Goal: Information Seeking & Learning: Learn about a topic

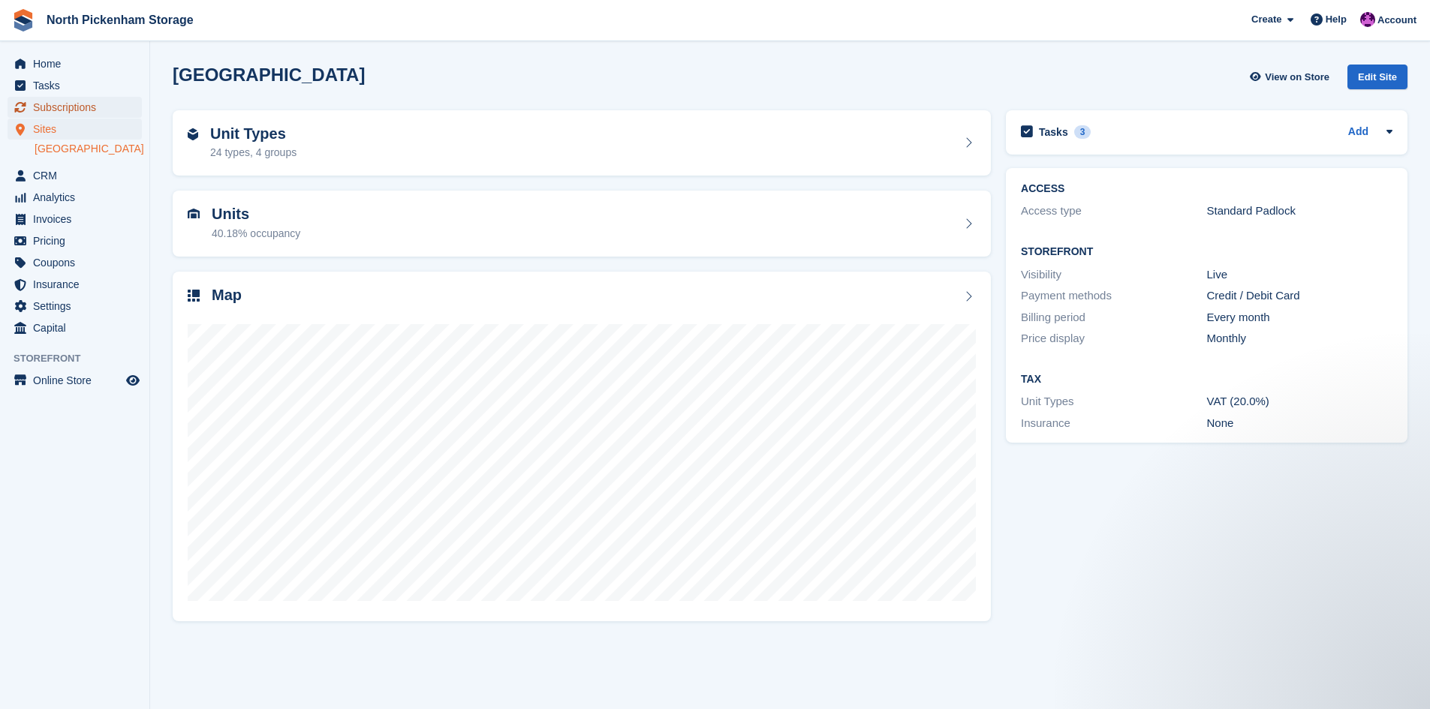
click at [62, 109] on span "Subscriptions" at bounding box center [78, 107] width 90 height 21
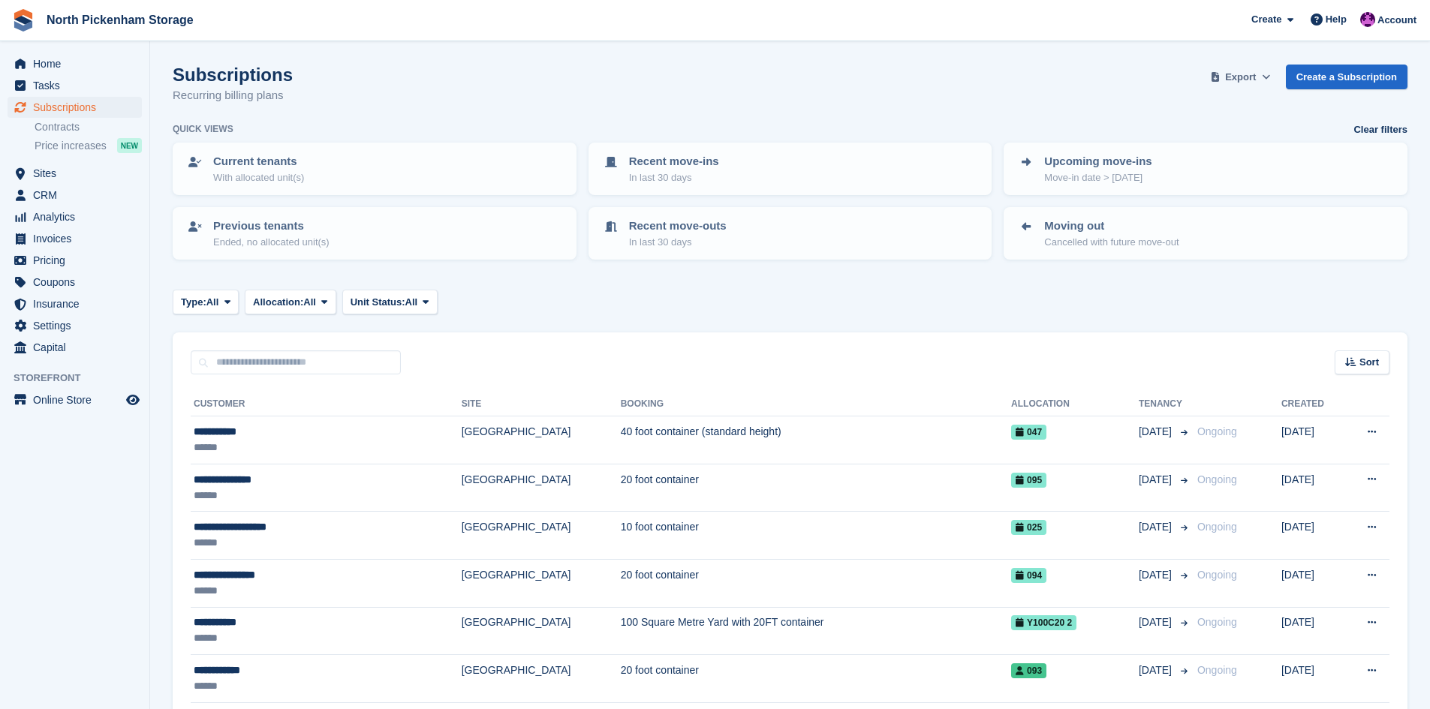
click at [1237, 79] on span "Export" at bounding box center [1240, 77] width 31 height 15
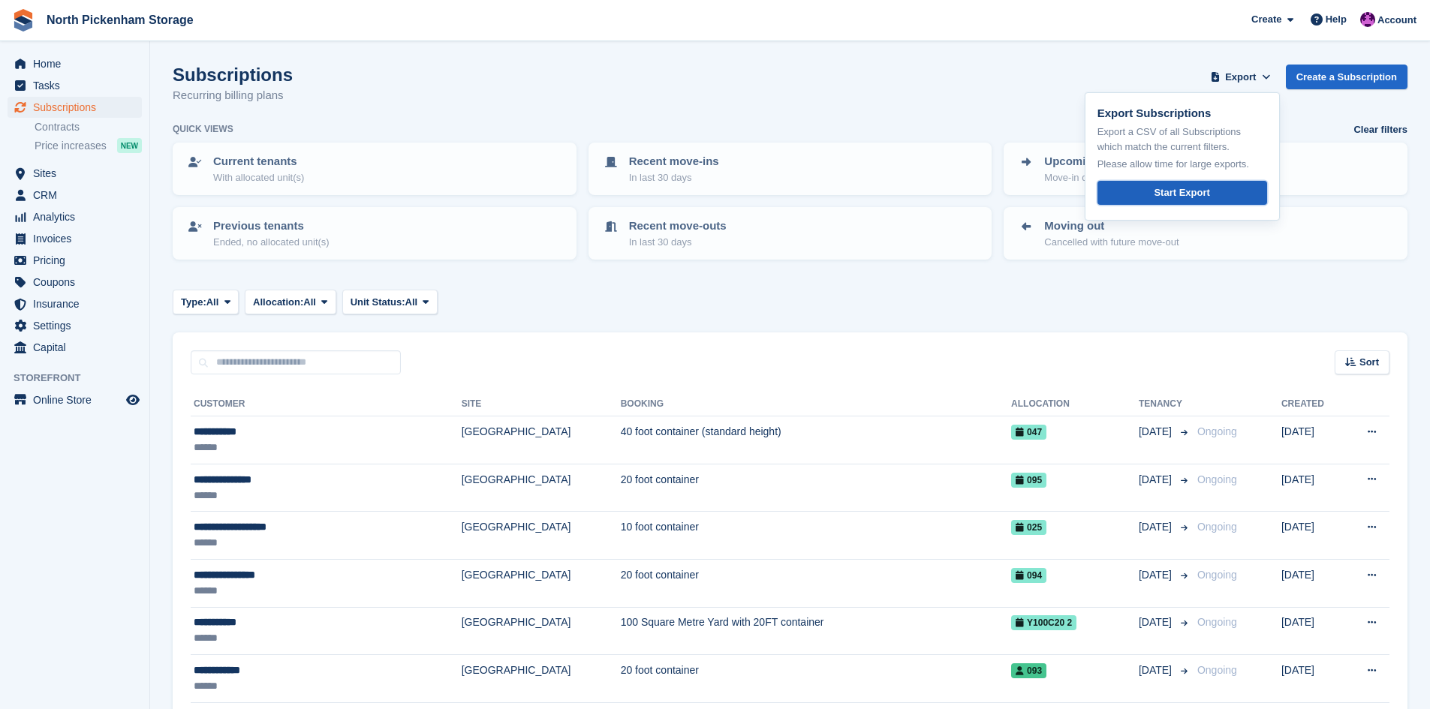
click at [1190, 194] on div "Start Export" at bounding box center [1182, 192] width 56 height 15
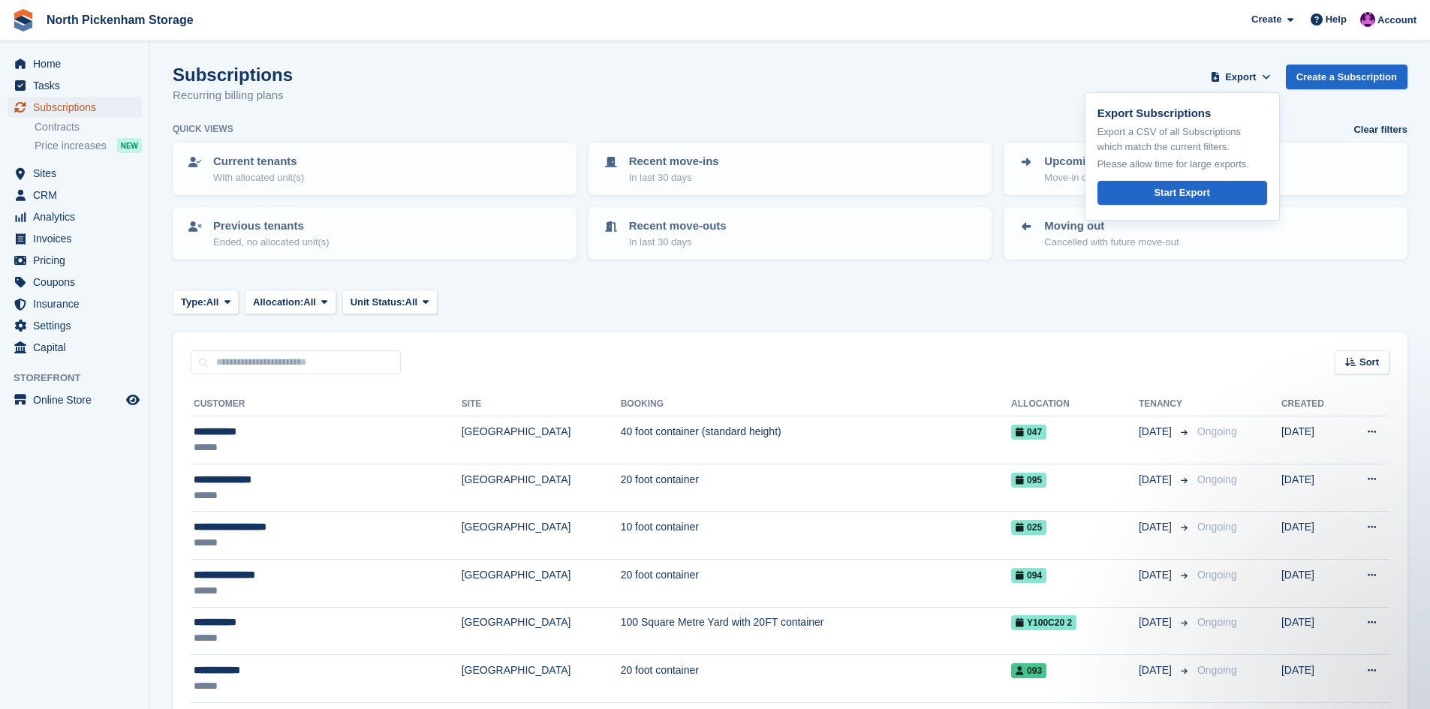
click at [51, 106] on span "Subscriptions" at bounding box center [78, 107] width 90 height 21
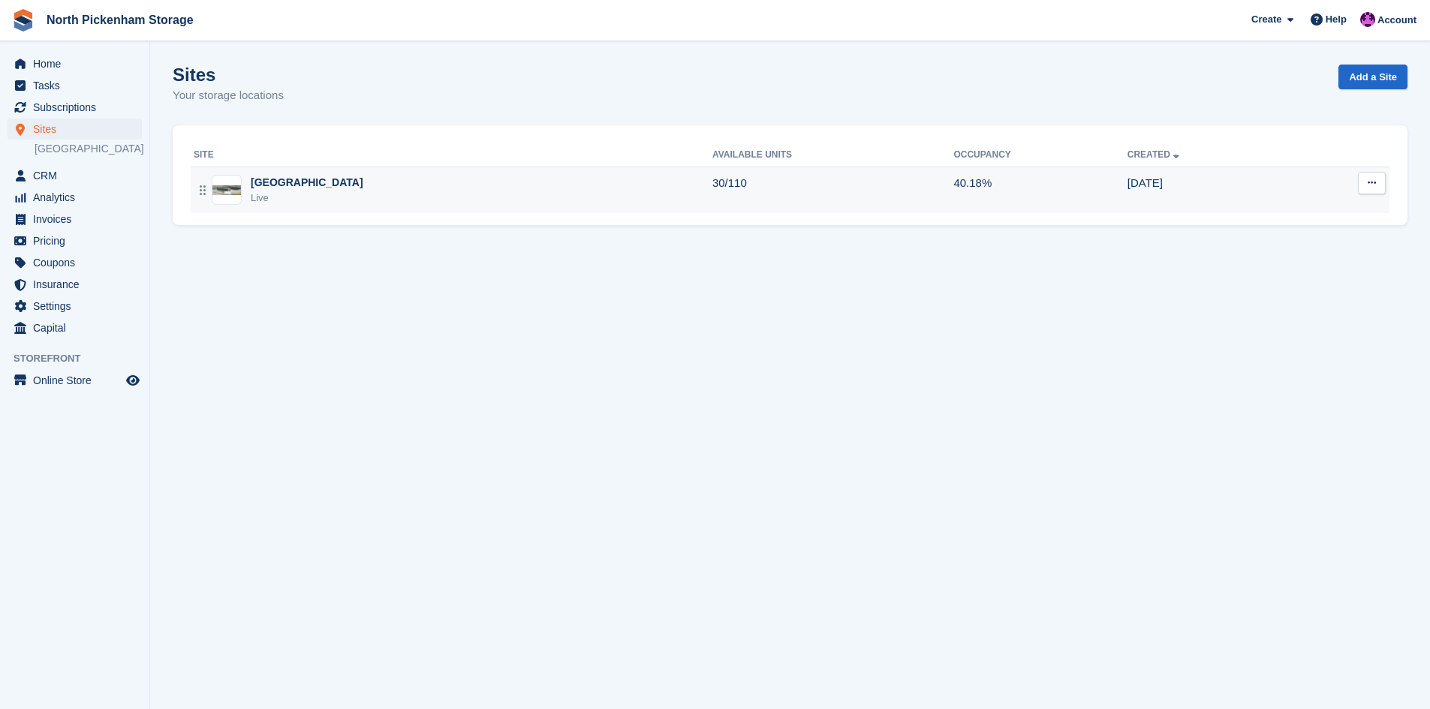
click at [288, 192] on div "Live" at bounding box center [307, 198] width 113 height 15
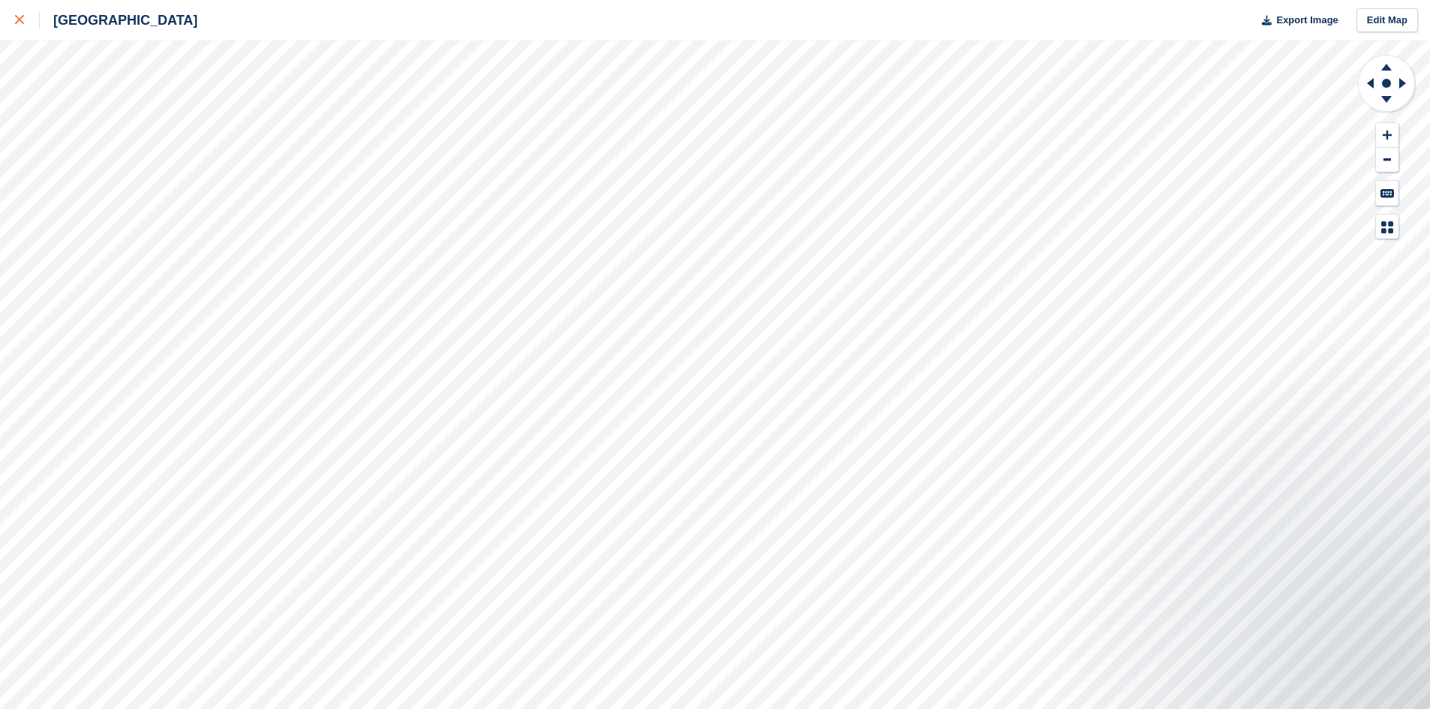
click at [20, 23] on icon at bounding box center [19, 19] width 9 height 9
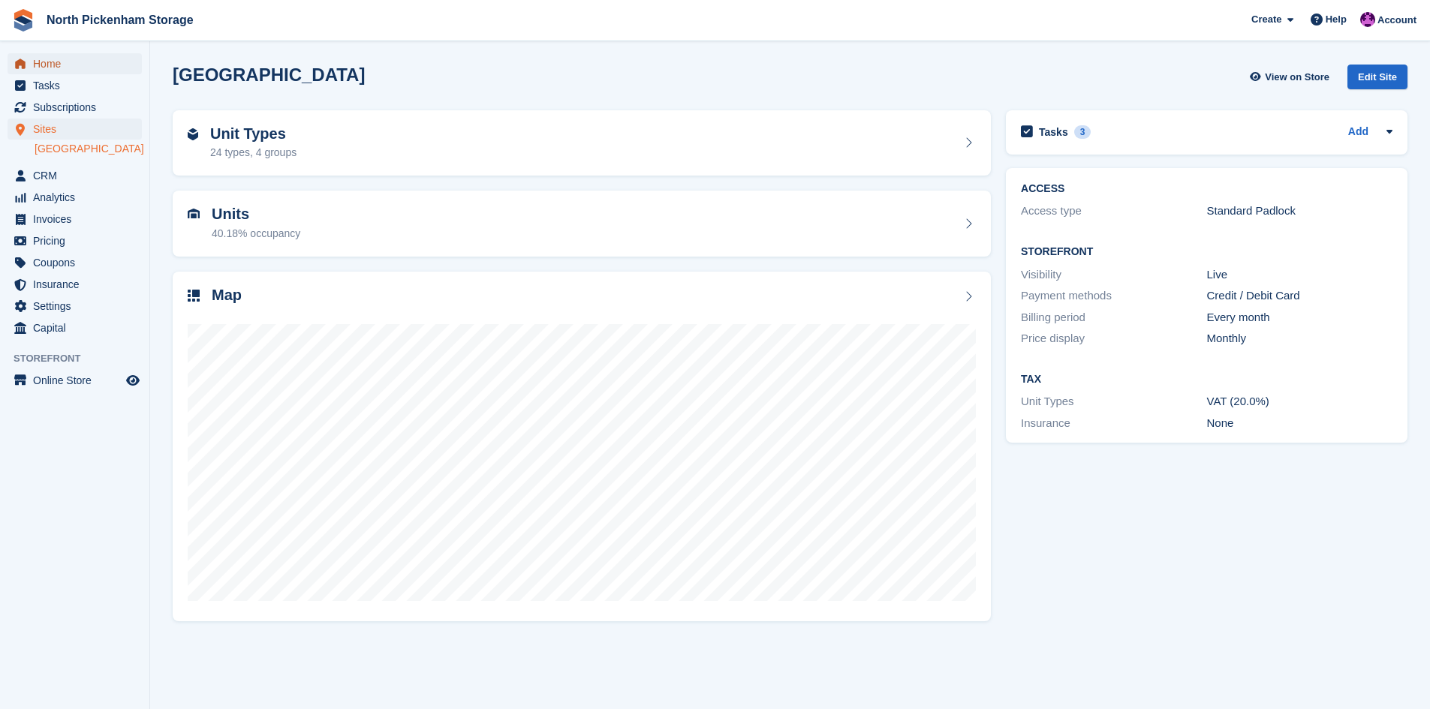
click at [56, 60] on span "Home" at bounding box center [78, 63] width 90 height 21
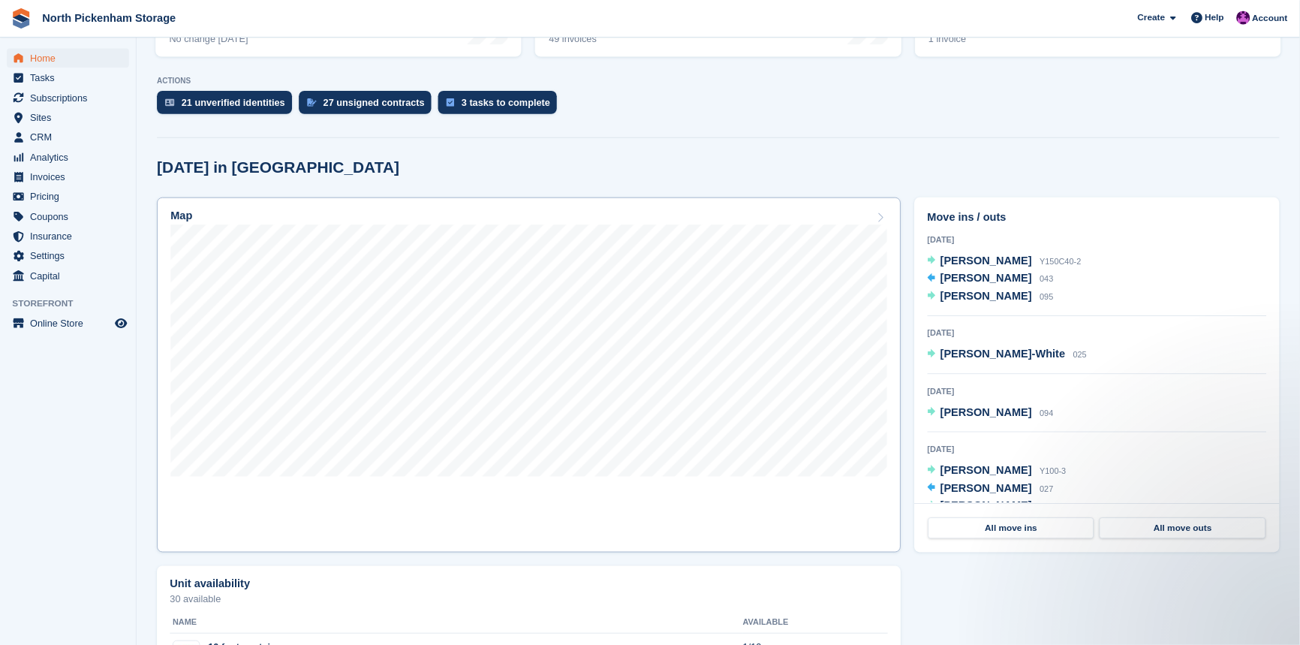
scroll to position [300, 0]
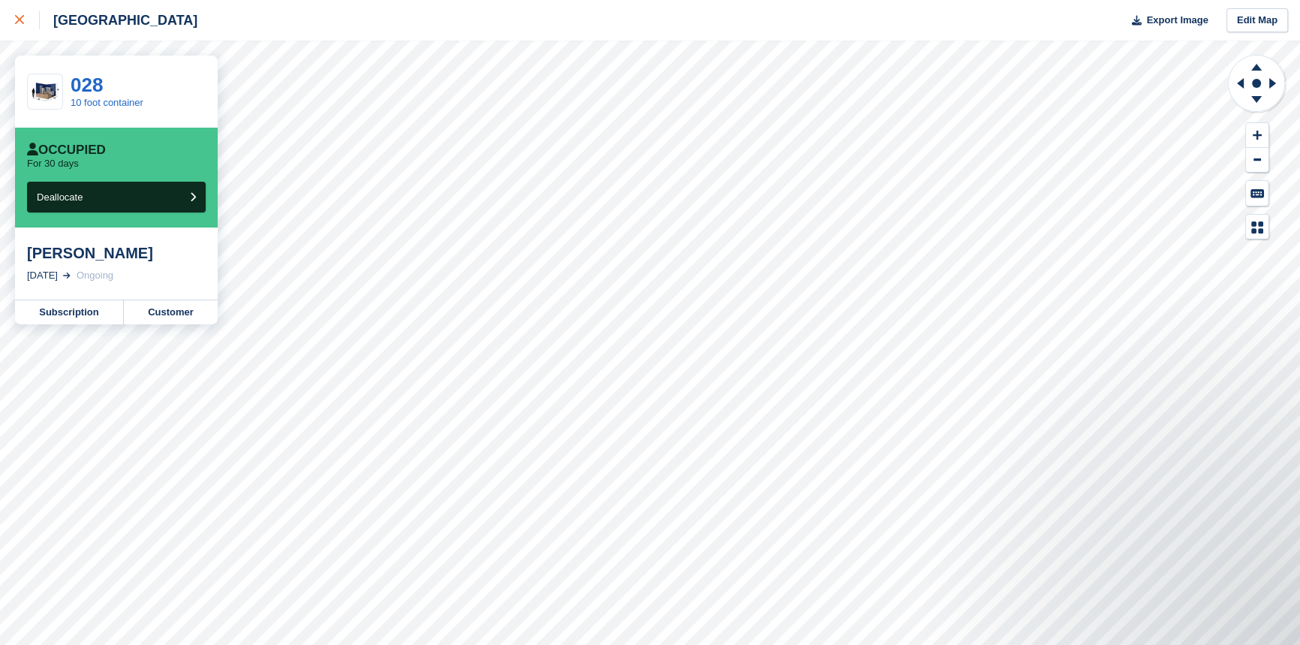
click at [21, 17] on icon at bounding box center [19, 19] width 9 height 9
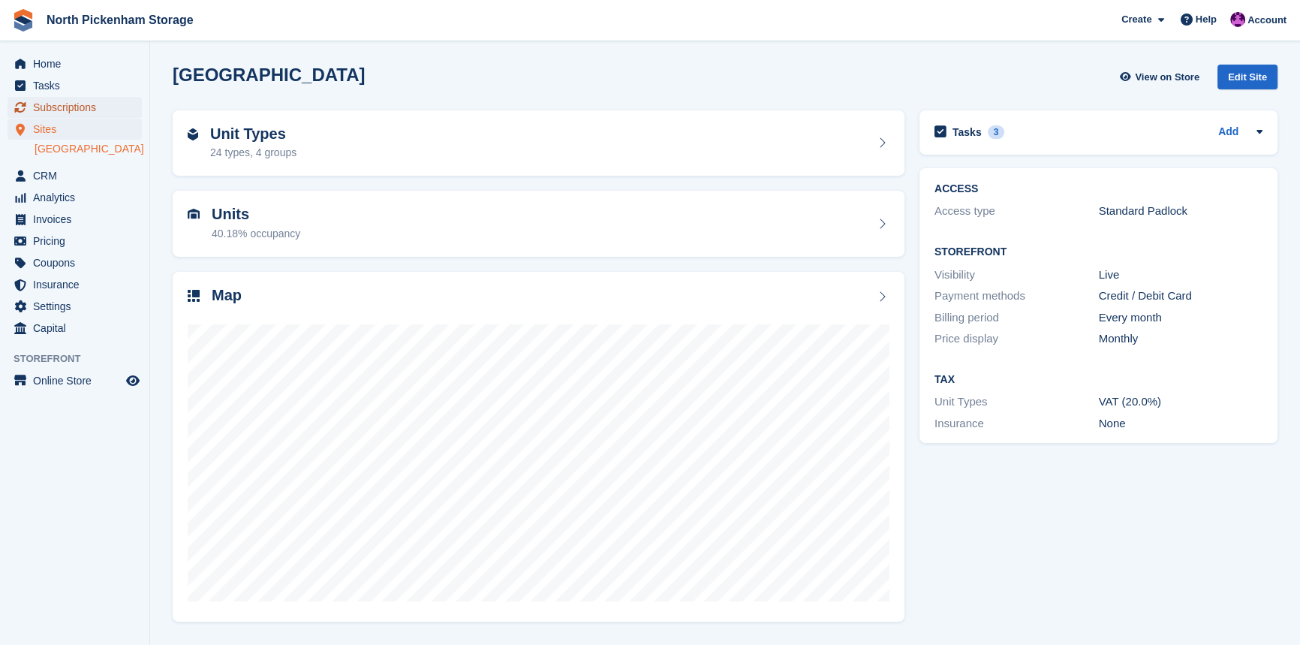
click at [51, 111] on span "Subscriptions" at bounding box center [78, 107] width 90 height 21
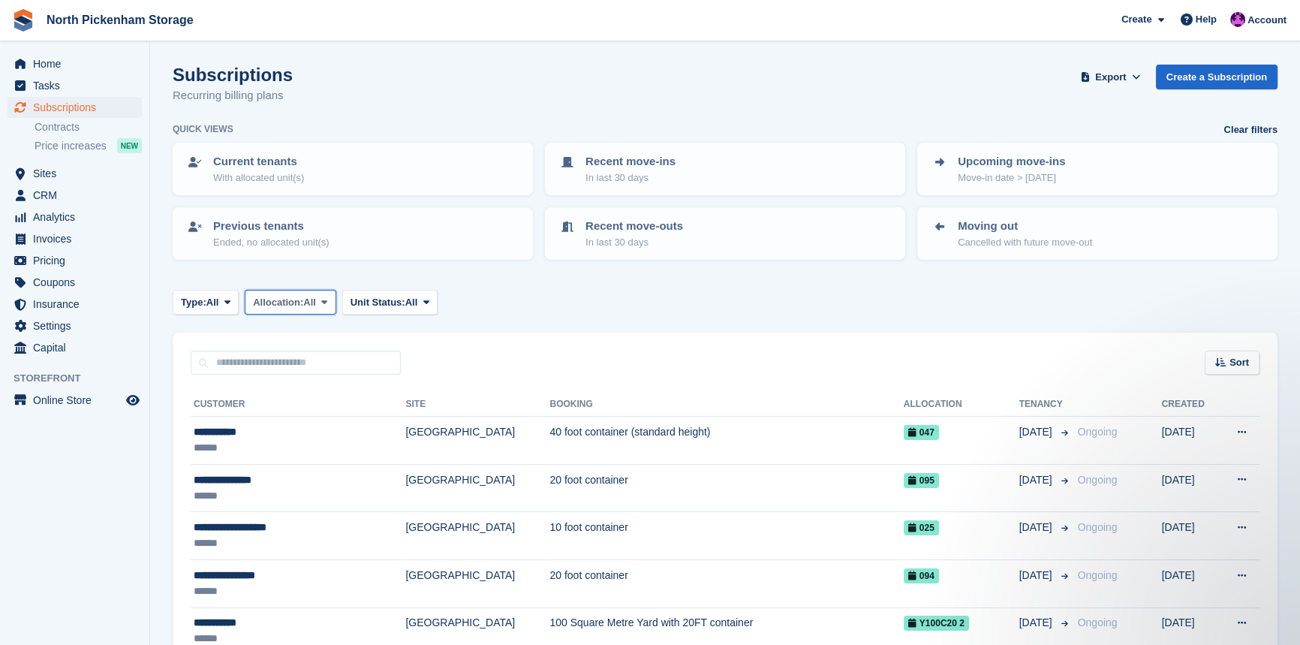
click at [286, 306] on span "Allocation:" at bounding box center [278, 302] width 50 height 15
click at [289, 305] on span "Allocation:" at bounding box center [278, 302] width 50 height 15
click at [373, 297] on span "Unit Status:" at bounding box center [378, 302] width 55 height 15
click at [498, 306] on div "Type: All All Upcoming Previous Active Ending Allocation: All All Allocated Una…" at bounding box center [725, 302] width 1105 height 25
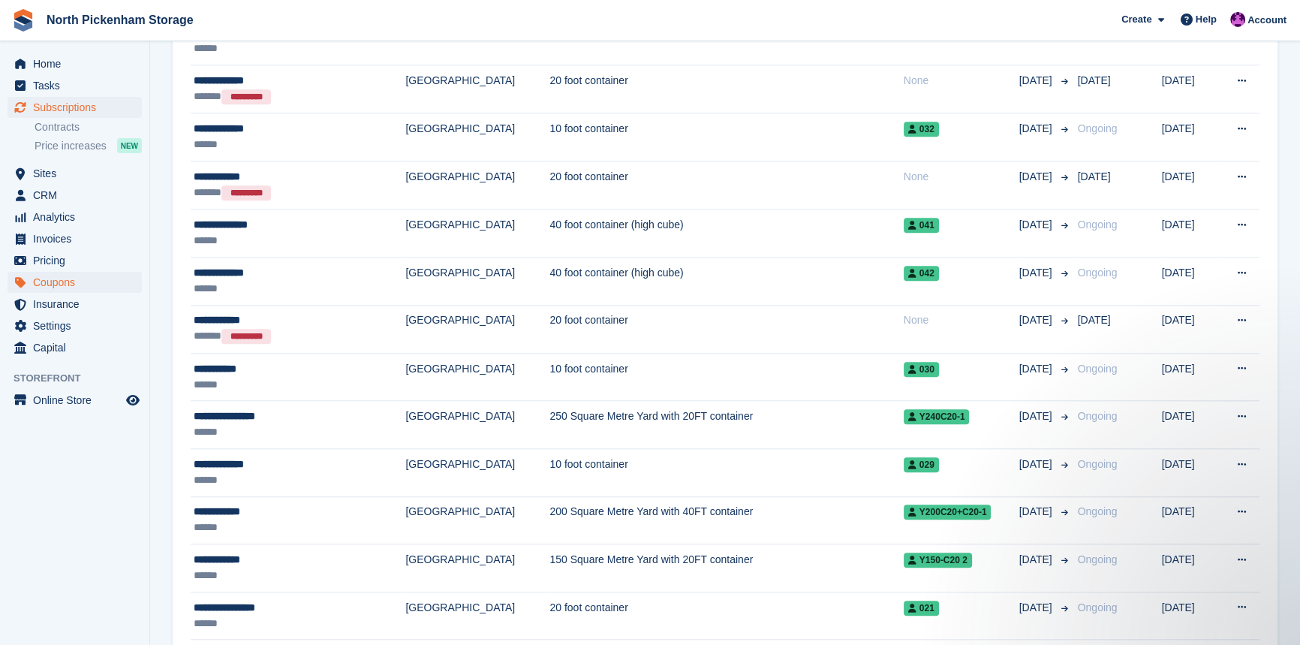
scroll to position [1925, 0]
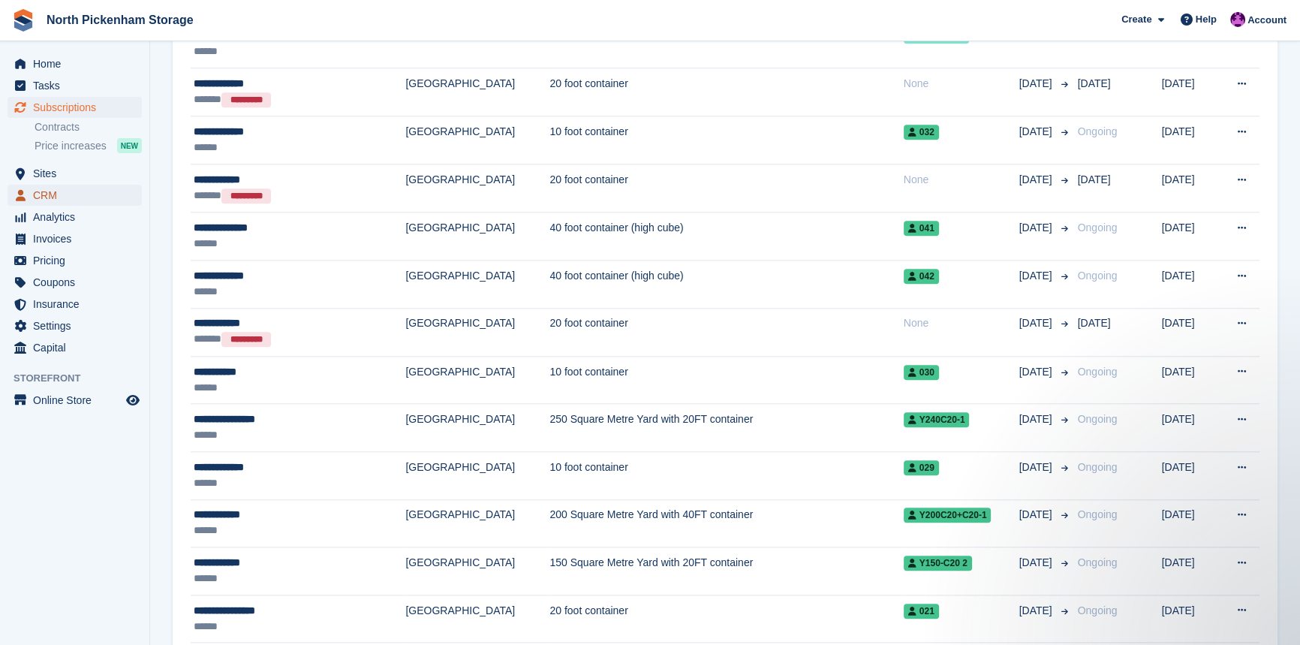
click at [44, 193] on span "CRM" at bounding box center [78, 195] width 90 height 21
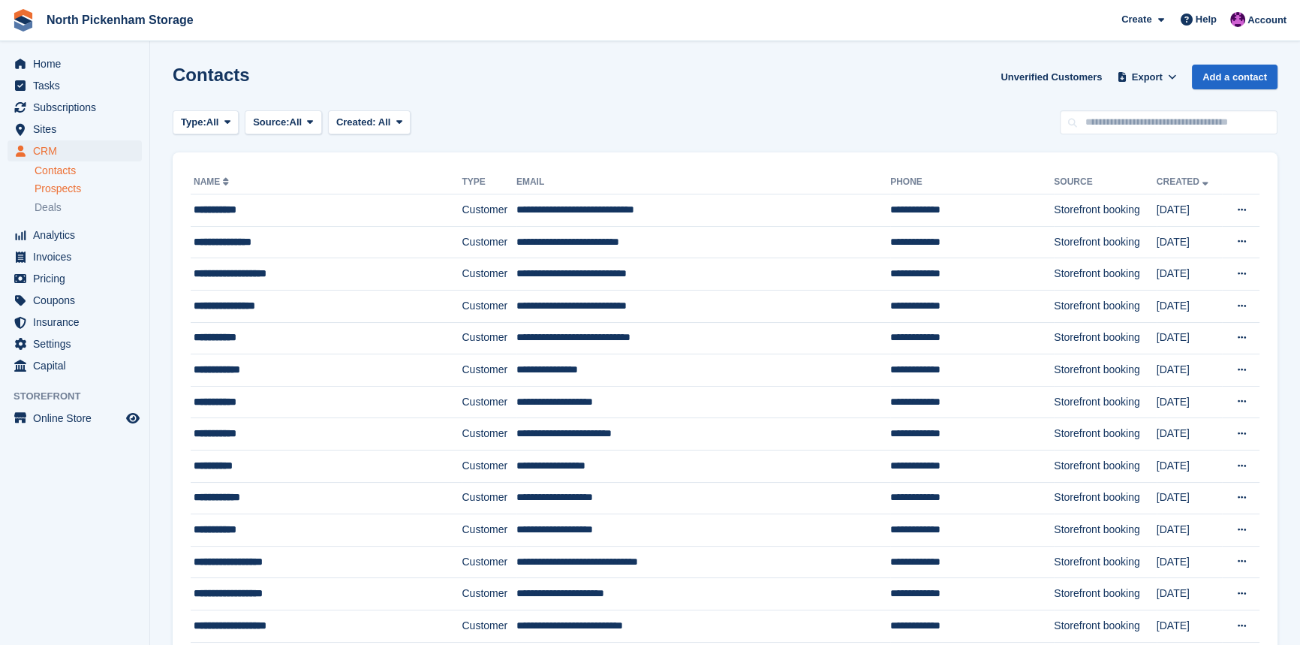
click at [70, 182] on span "Prospects" at bounding box center [58, 189] width 47 height 14
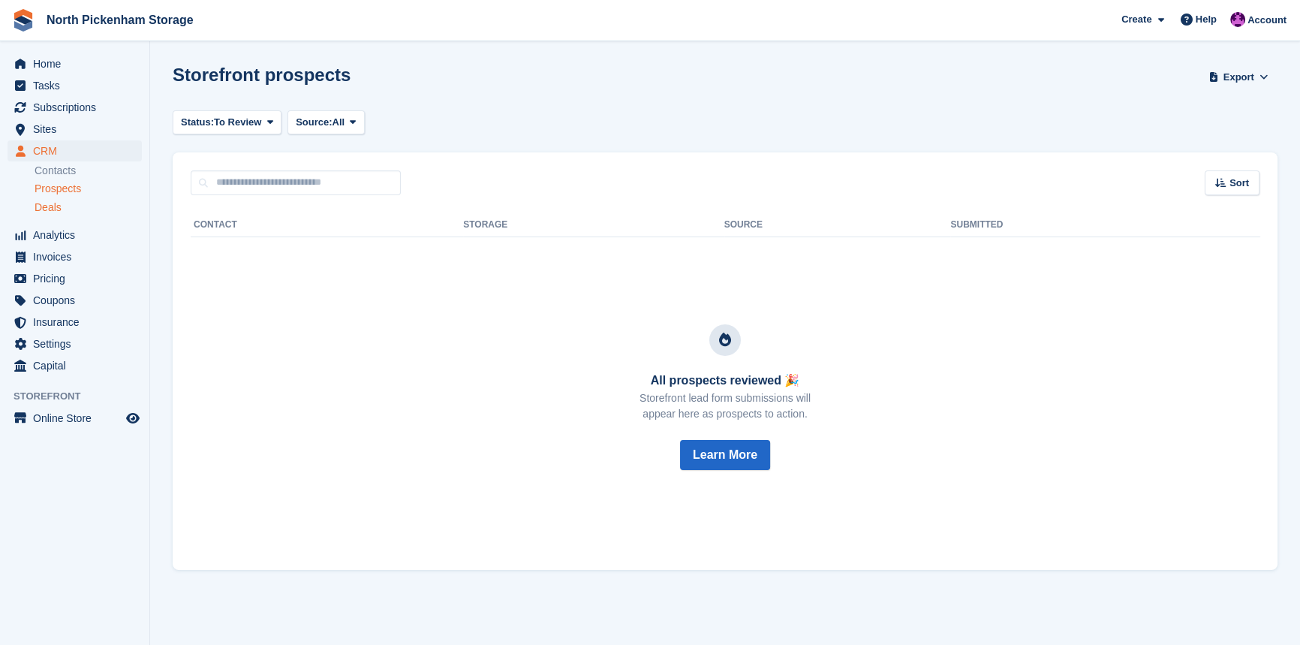
click at [57, 203] on span "Deals" at bounding box center [48, 207] width 27 height 14
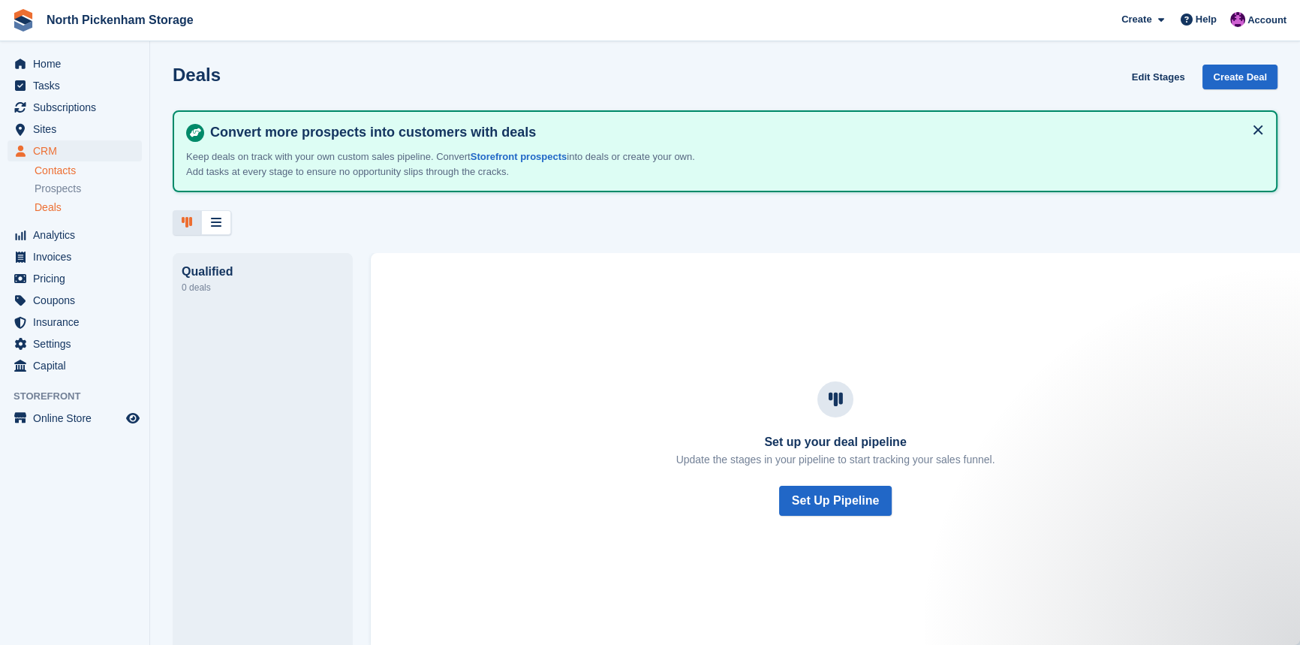
click at [50, 164] on link "Contacts" at bounding box center [88, 171] width 107 height 14
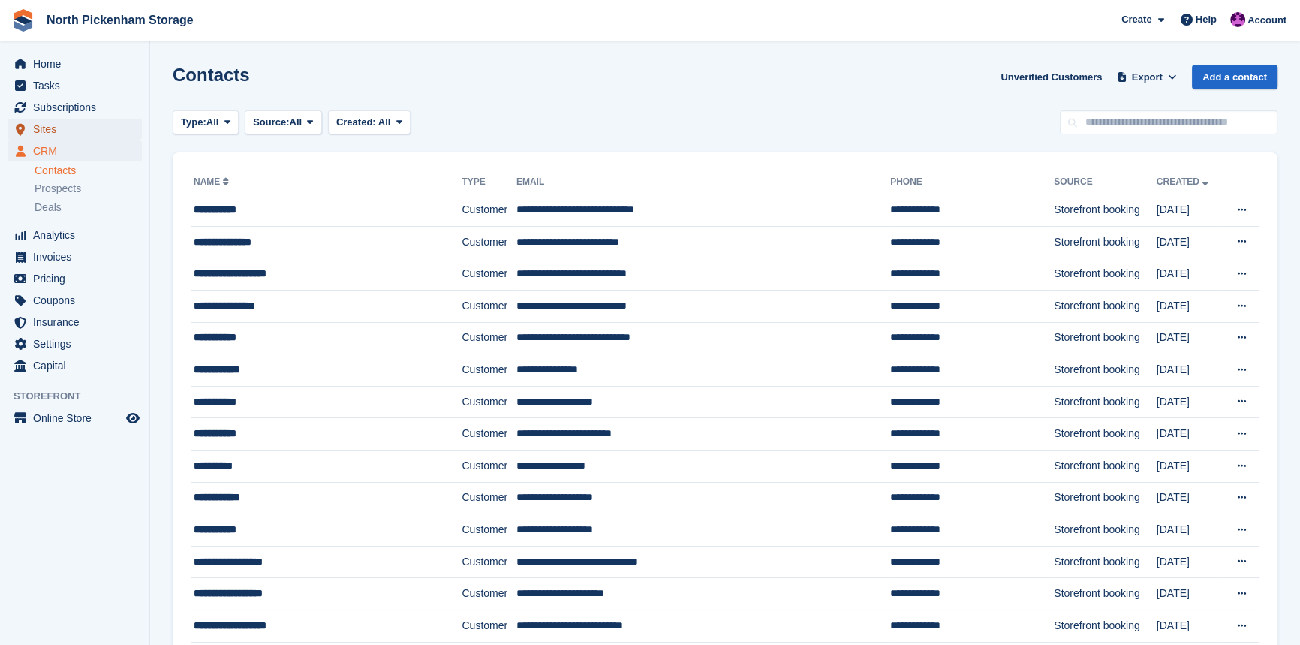
click at [40, 130] on span "Sites" at bounding box center [78, 129] width 90 height 21
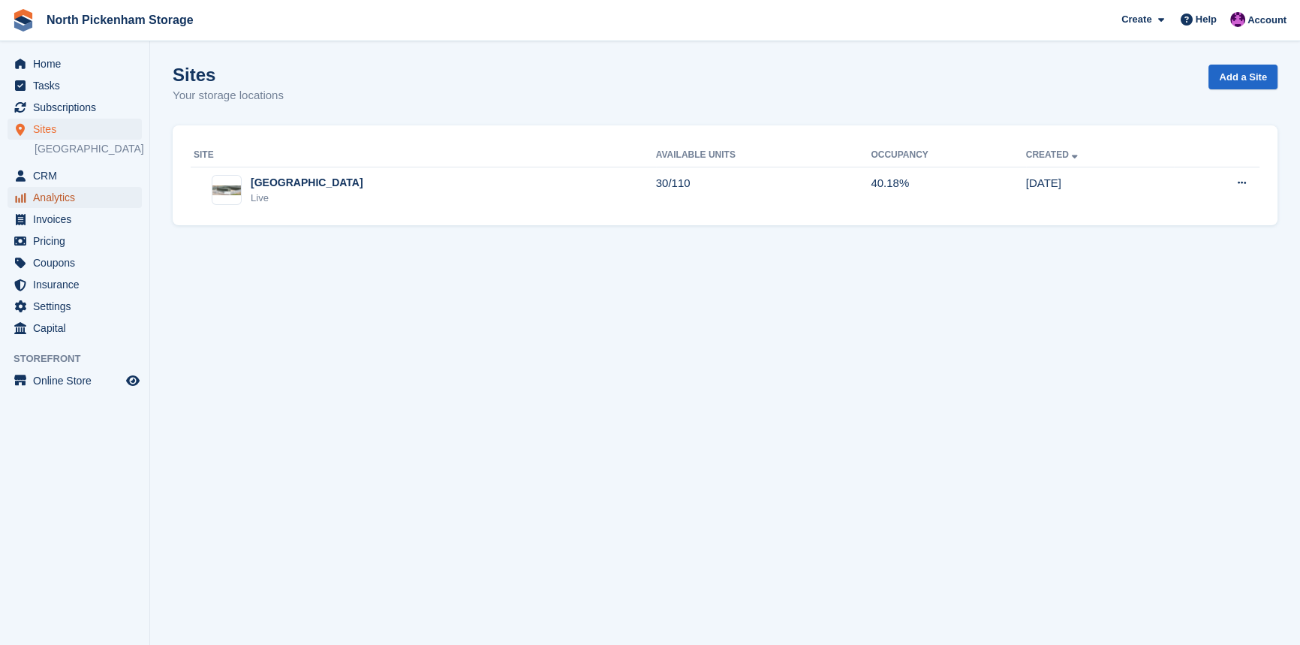
click at [47, 198] on span "Analytics" at bounding box center [78, 197] width 90 height 21
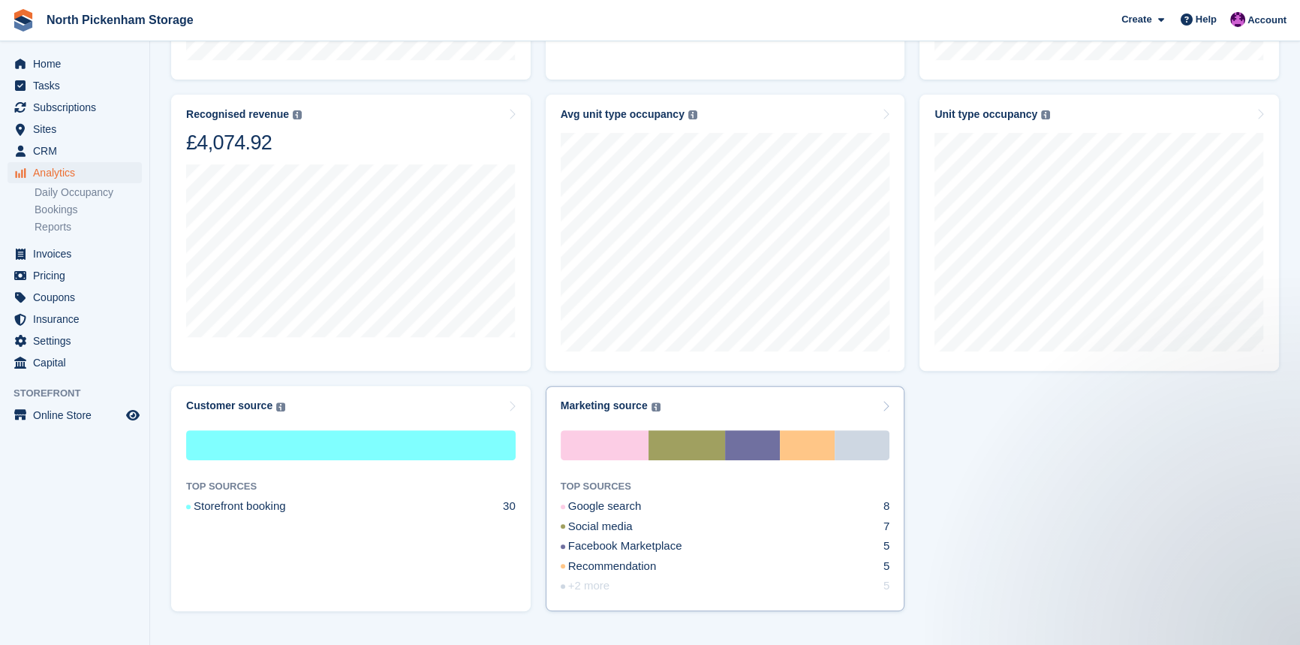
scroll to position [742, 0]
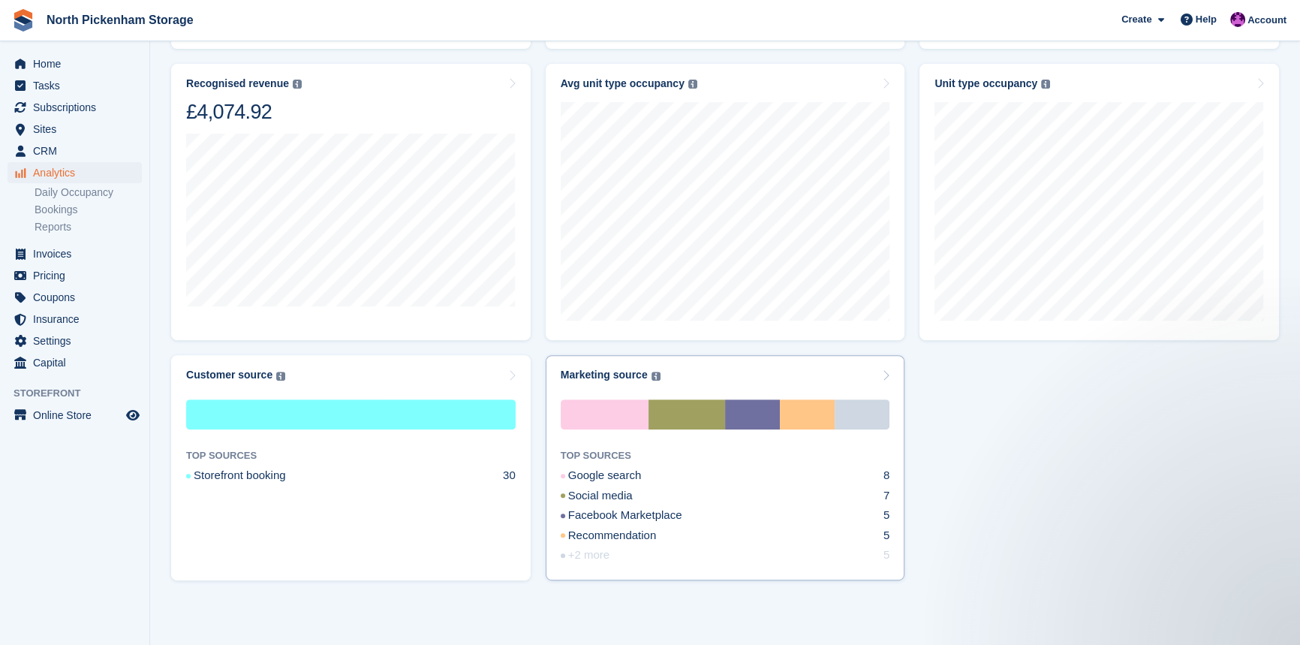
click at [593, 557] on div "+2 more" at bounding box center [603, 555] width 85 height 17
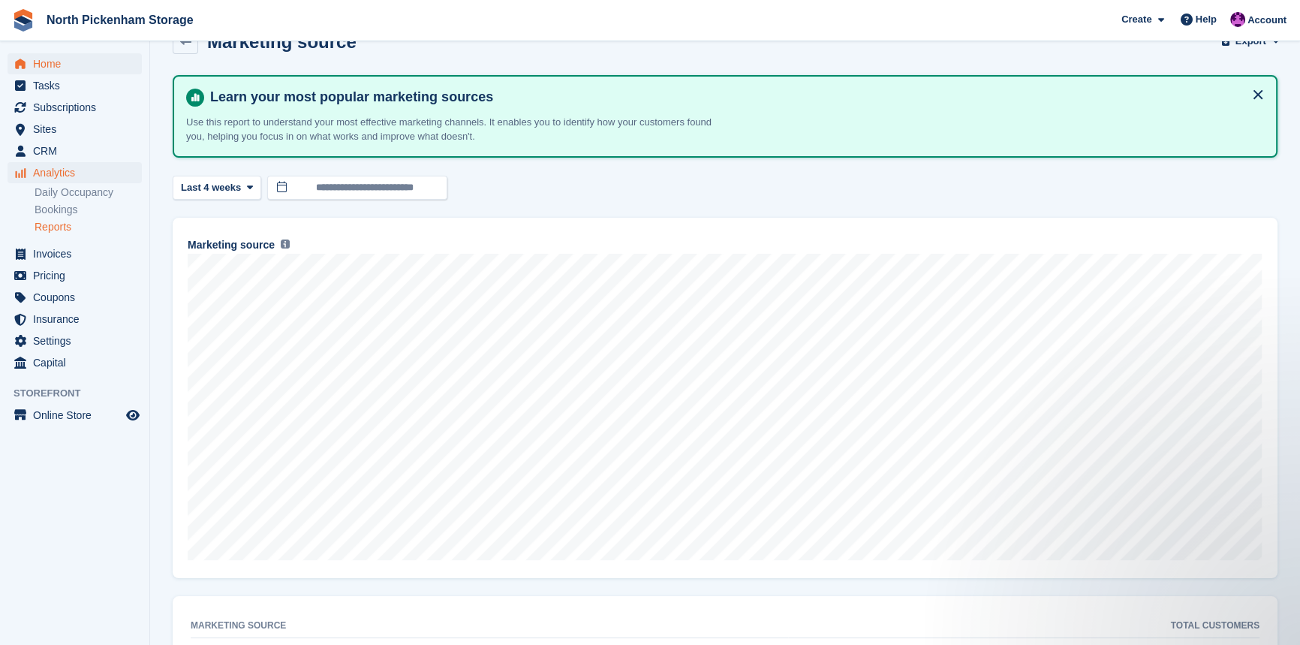
scroll to position [34, 0]
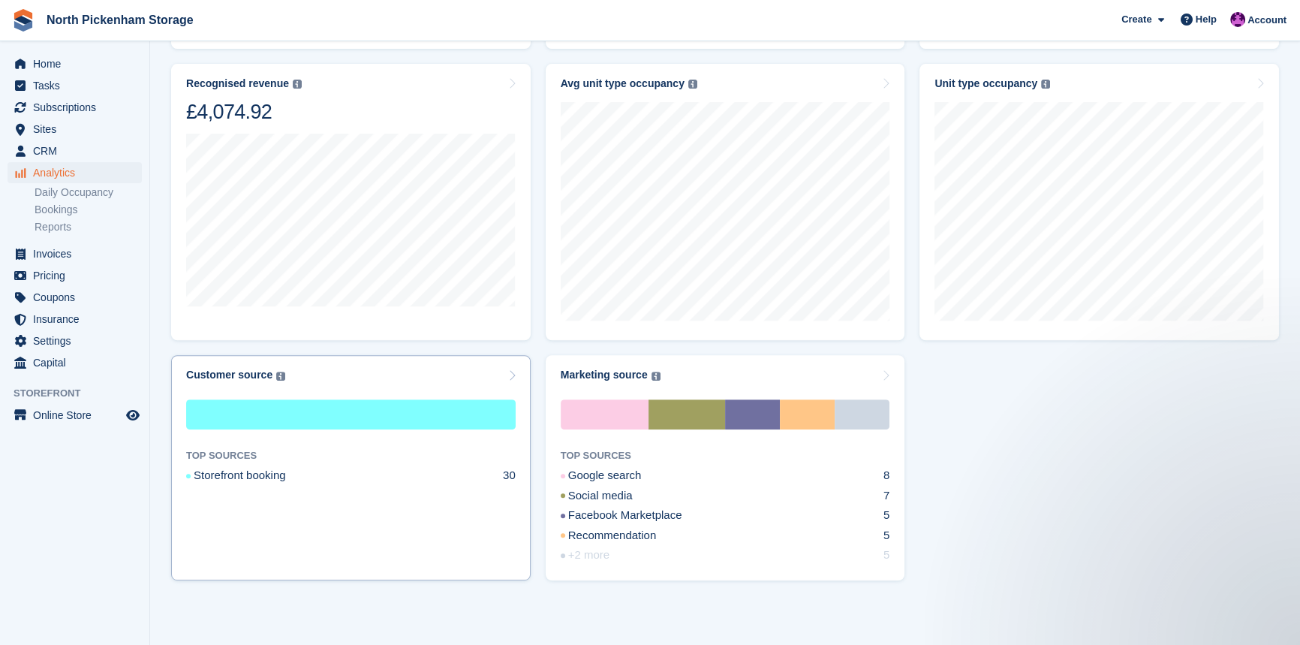
click at [260, 475] on div "Storefront booking" at bounding box center [254, 475] width 136 height 17
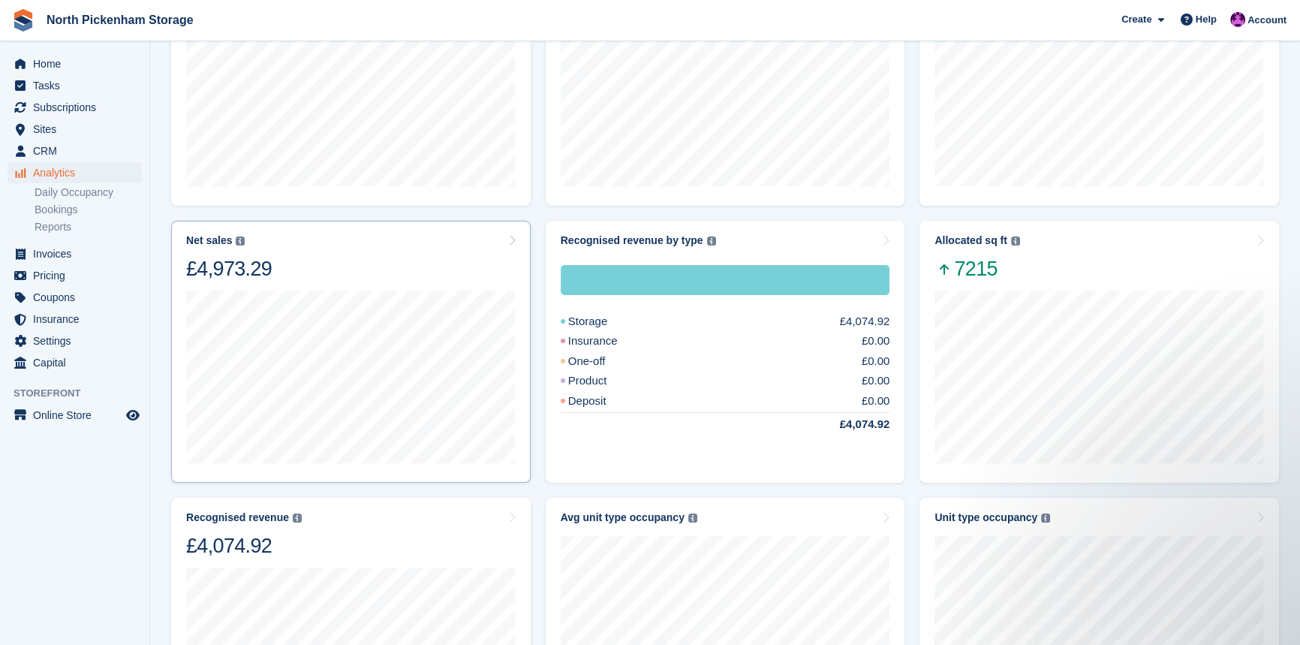
scroll to position [281, 0]
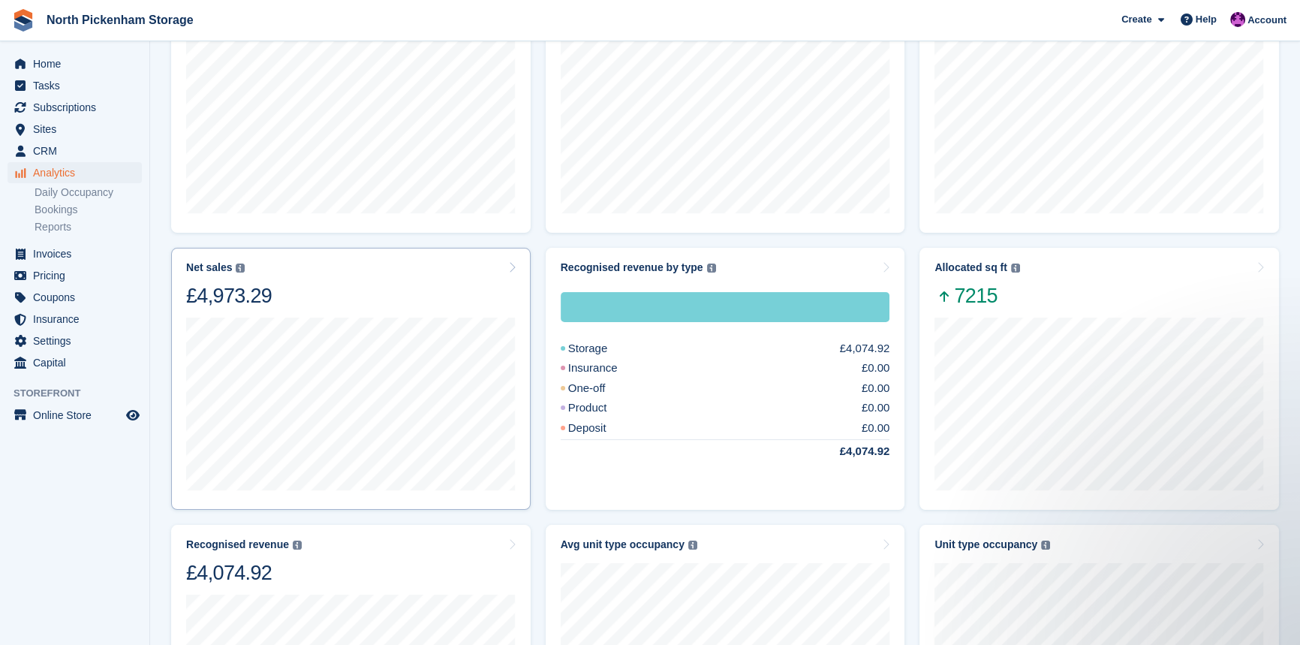
click at [316, 284] on div "Net sales The sum of all finalised invoices, after discount and excluding tax. …" at bounding box center [351, 284] width 330 height 47
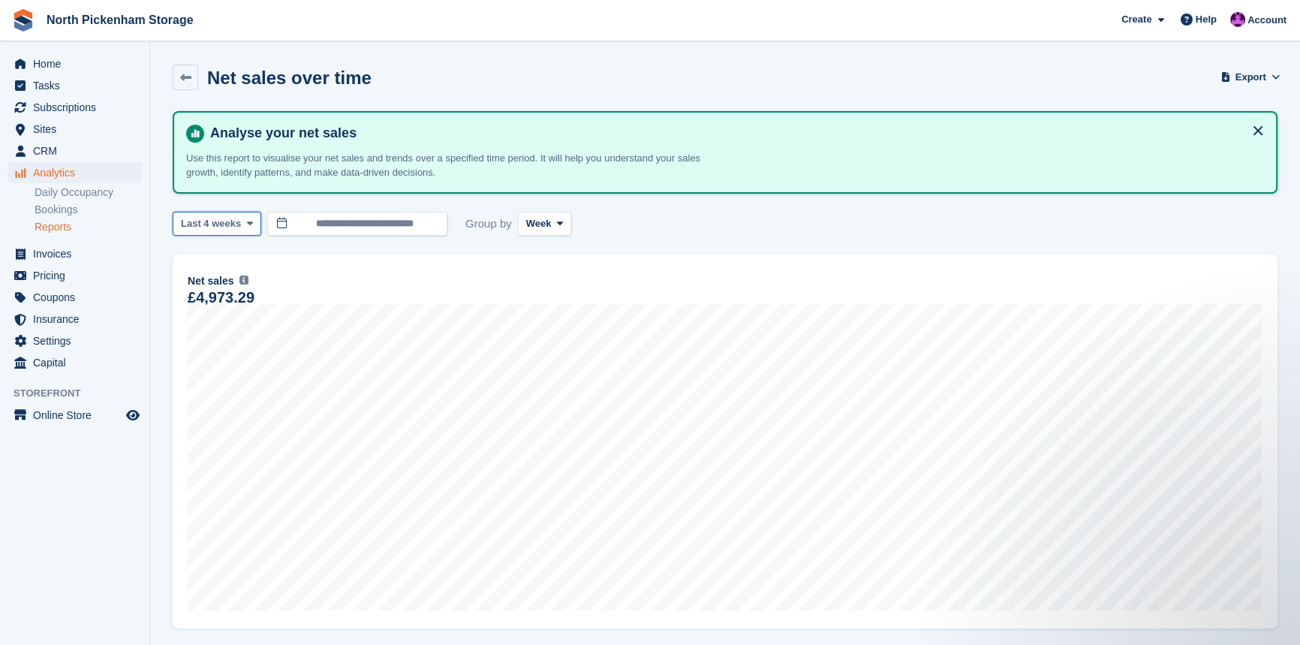
click at [224, 224] on span "Last 4 weeks" at bounding box center [211, 223] width 60 height 15
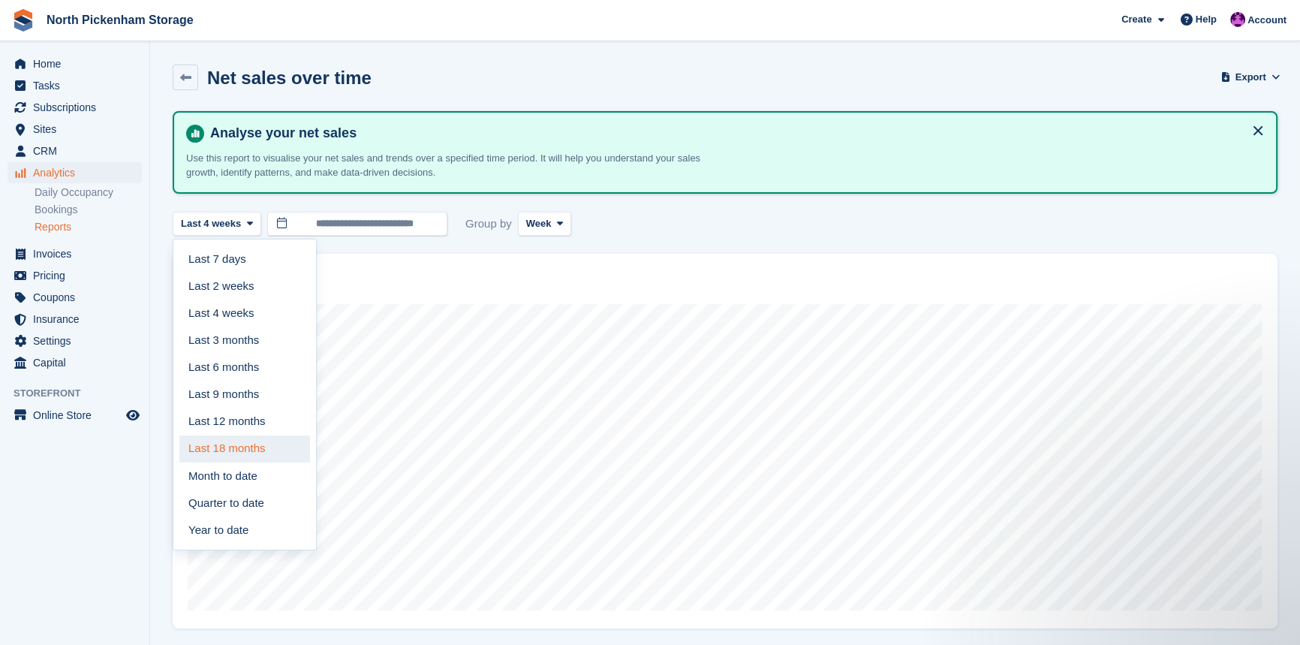
click at [228, 443] on link "Last 18 months" at bounding box center [244, 448] width 131 height 27
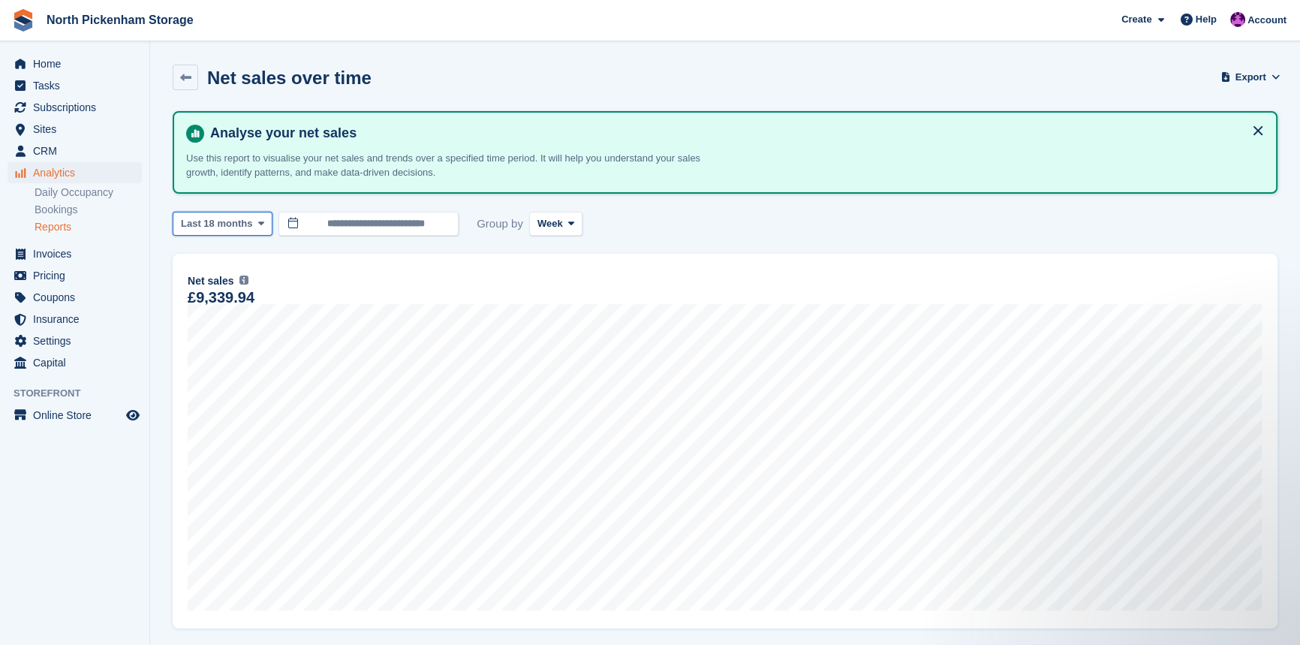
click at [218, 219] on span "Last 18 months" at bounding box center [216, 223] width 71 height 15
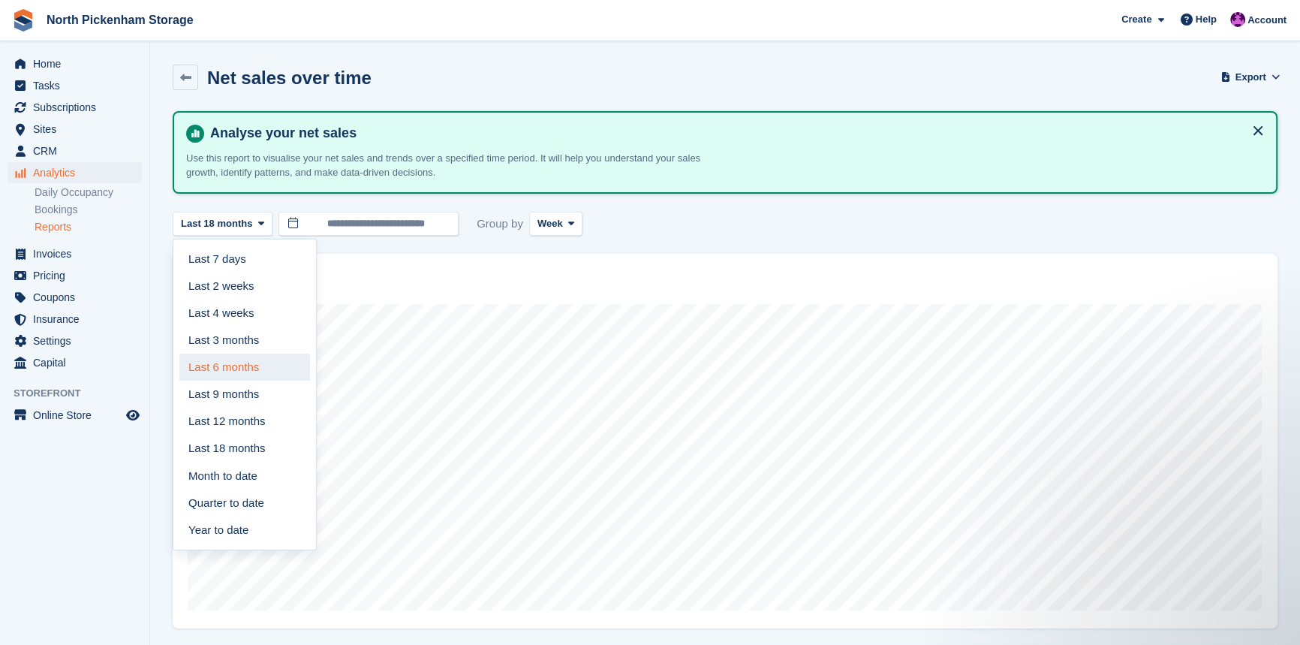
click at [216, 365] on link "Last 6 months" at bounding box center [244, 367] width 131 height 27
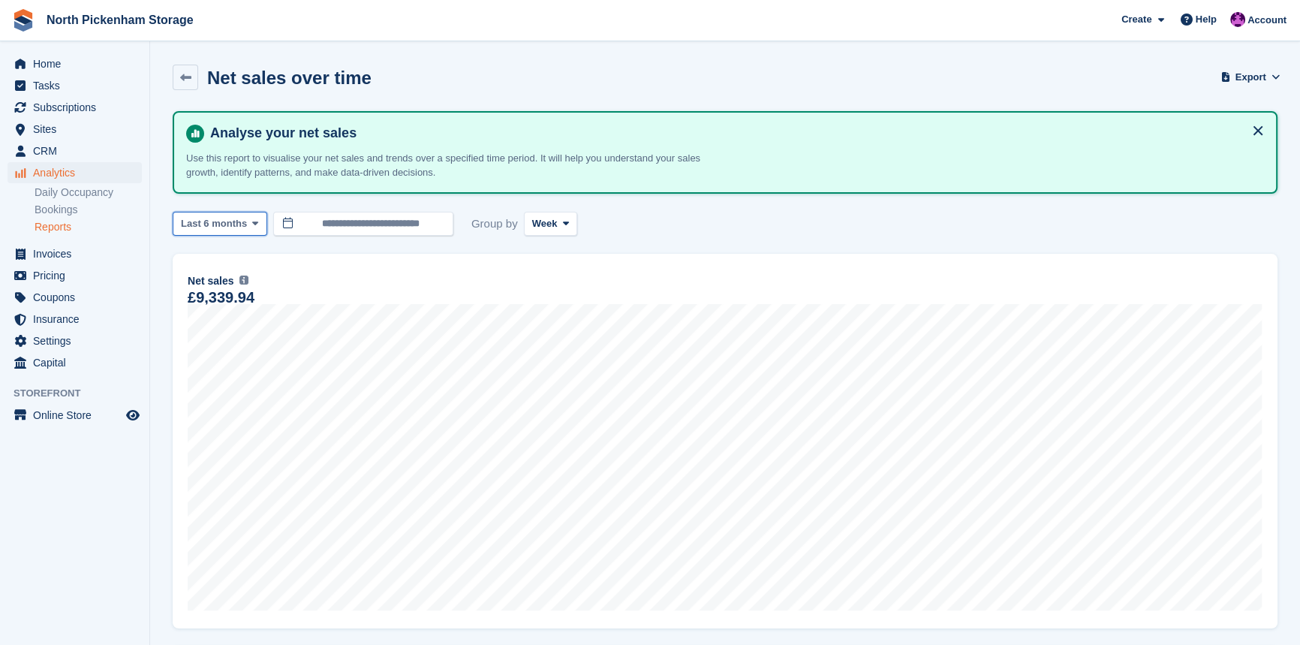
click at [215, 221] on span "Last 6 months" at bounding box center [214, 223] width 66 height 15
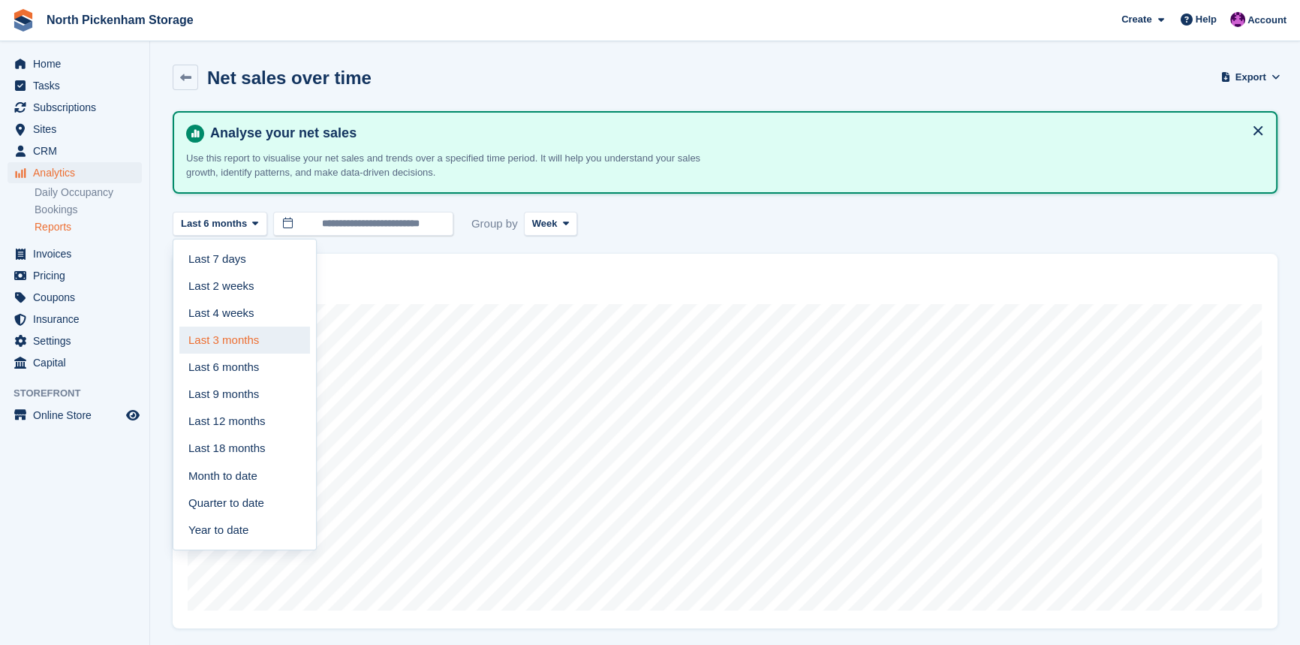
click at [224, 344] on link "Last 3 months" at bounding box center [244, 340] width 131 height 27
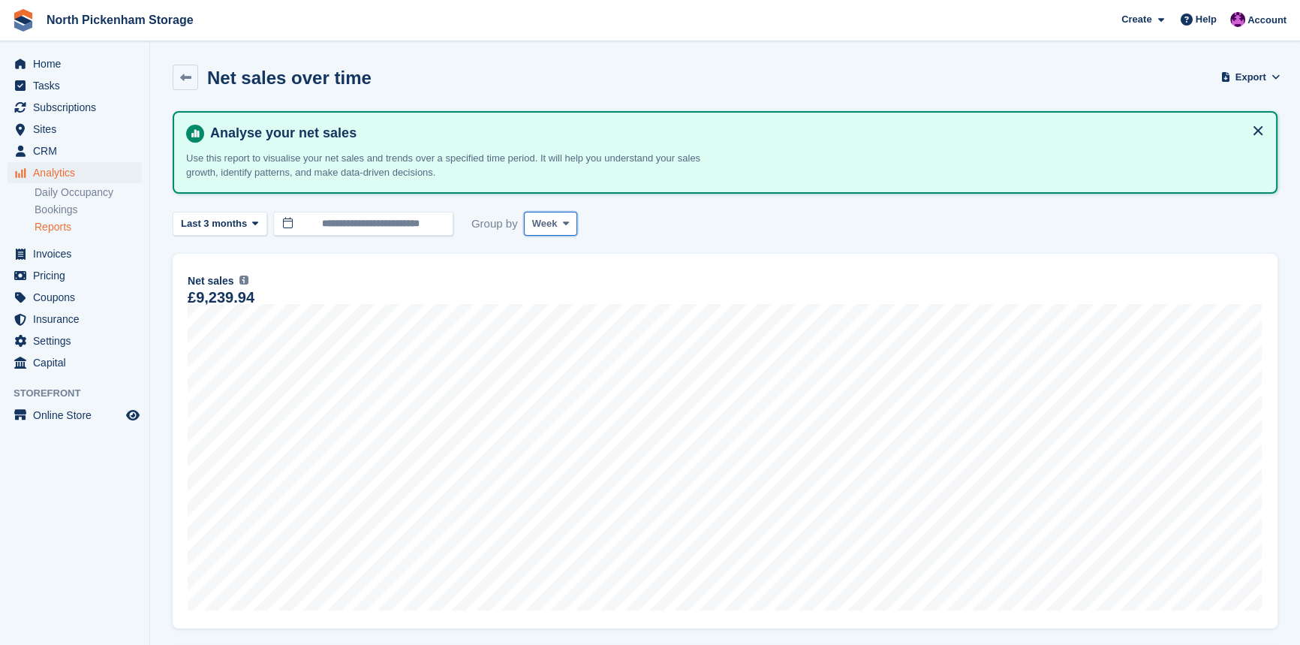
click at [538, 227] on span "Week" at bounding box center [545, 223] width 26 height 15
click at [556, 303] on link "Month" at bounding box center [596, 313] width 131 height 27
click at [555, 215] on button "Month" at bounding box center [553, 224] width 58 height 25
click at [550, 260] on link "Day" at bounding box center [596, 258] width 131 height 27
click at [526, 223] on button "Day" at bounding box center [547, 224] width 47 height 25
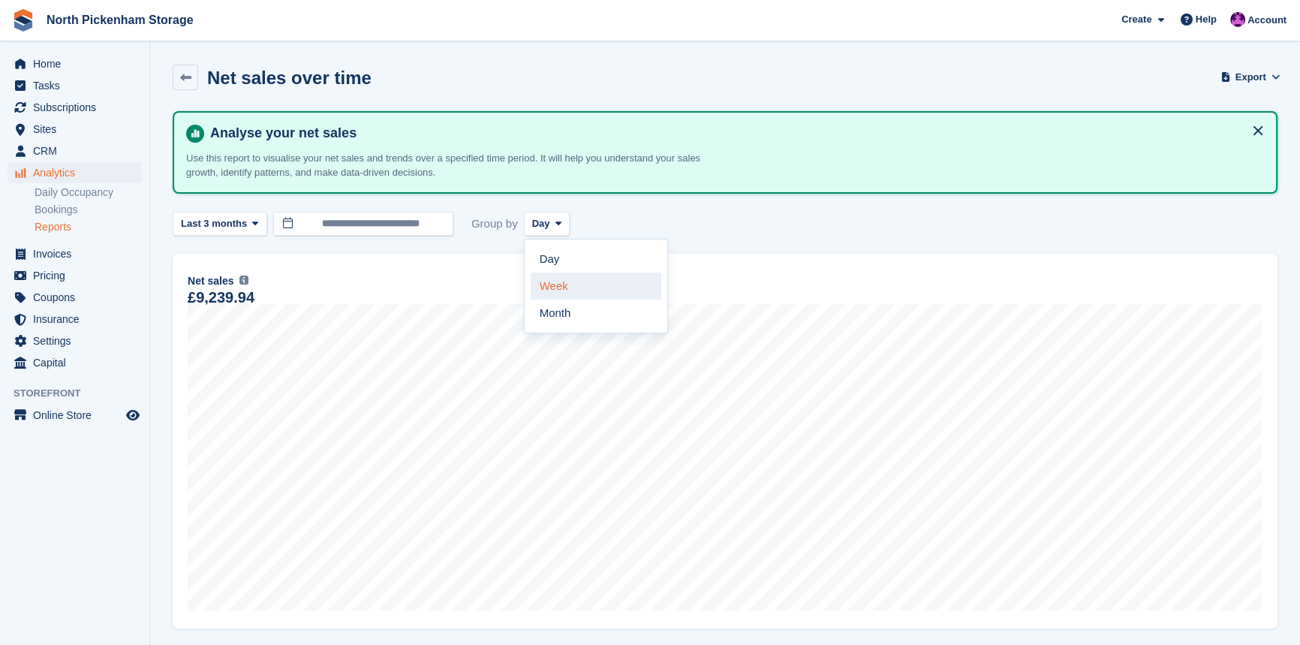
click at [550, 285] on link "Week" at bounding box center [596, 286] width 131 height 27
drag, startPoint x: 364, startPoint y: 176, endPoint x: 456, endPoint y: 174, distance: 92.4
click at [456, 174] on p "Use this report to visualise your net sales and trends over a specified time pe…" at bounding box center [449, 165] width 526 height 29
click at [456, 191] on div "Analyse your net sales Use this report to visualise your net sales and trends o…" at bounding box center [725, 152] width 1105 height 83
click at [180, 80] on icon at bounding box center [185, 77] width 11 height 11
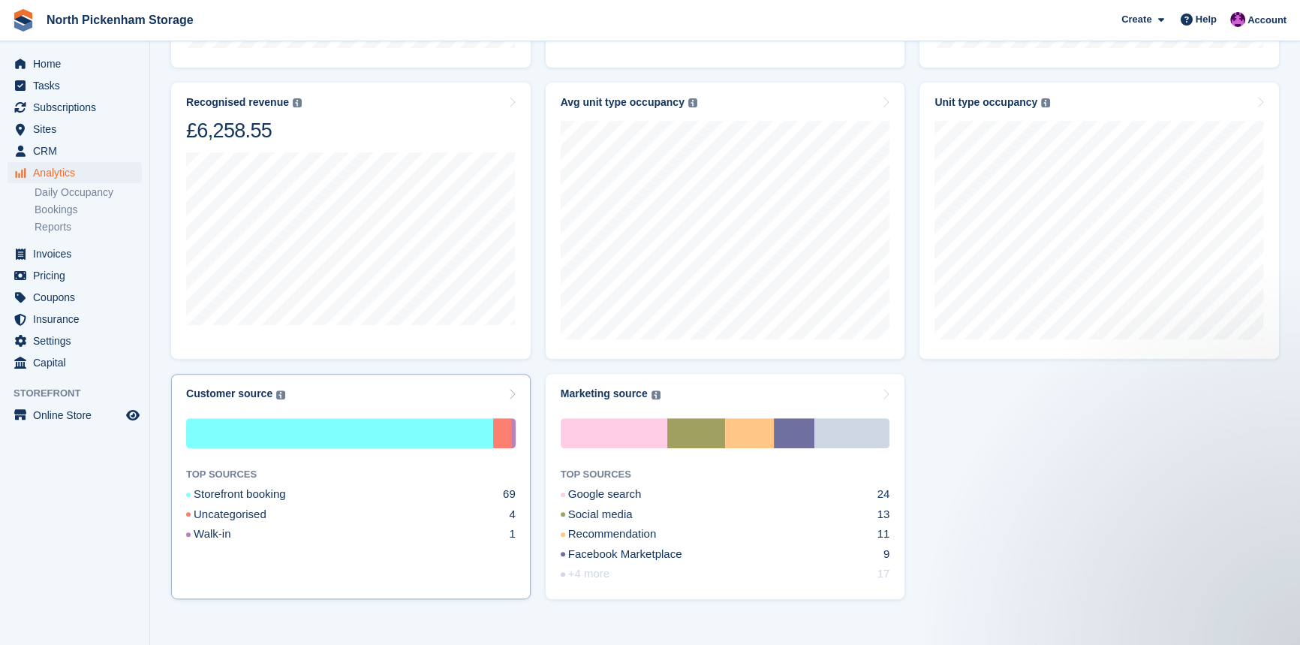
scroll to position [742, 0]
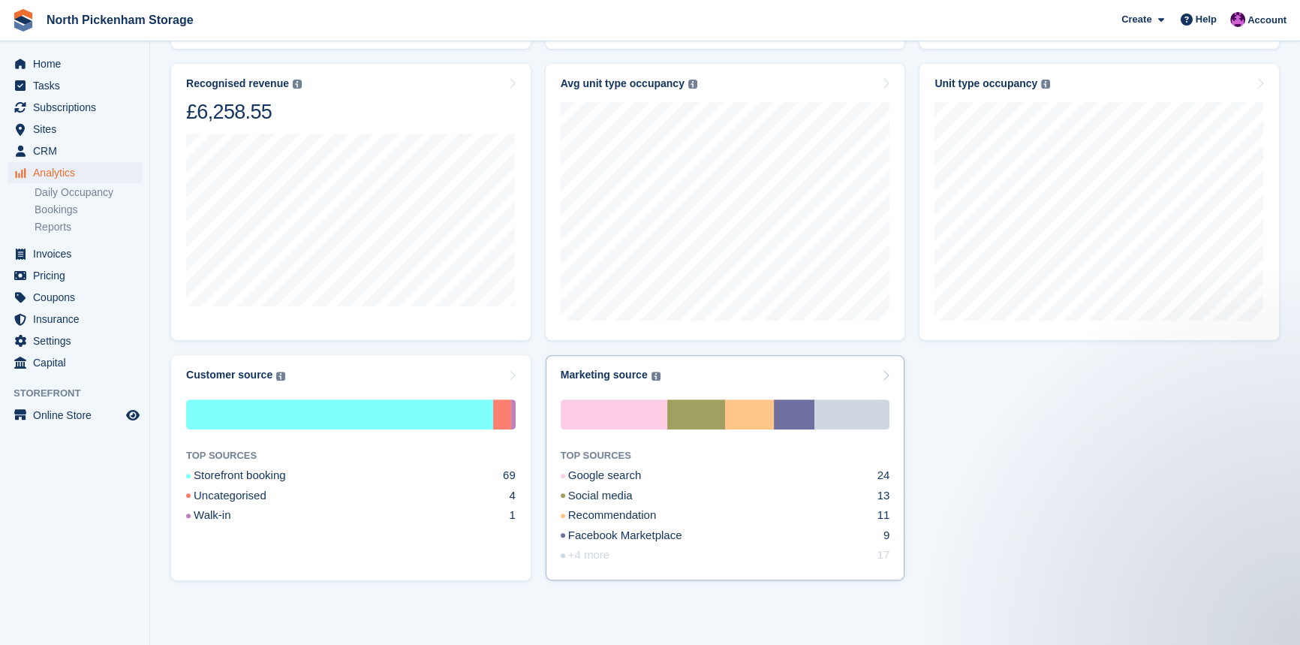
click at [598, 560] on div "+4 more" at bounding box center [603, 555] width 85 height 17
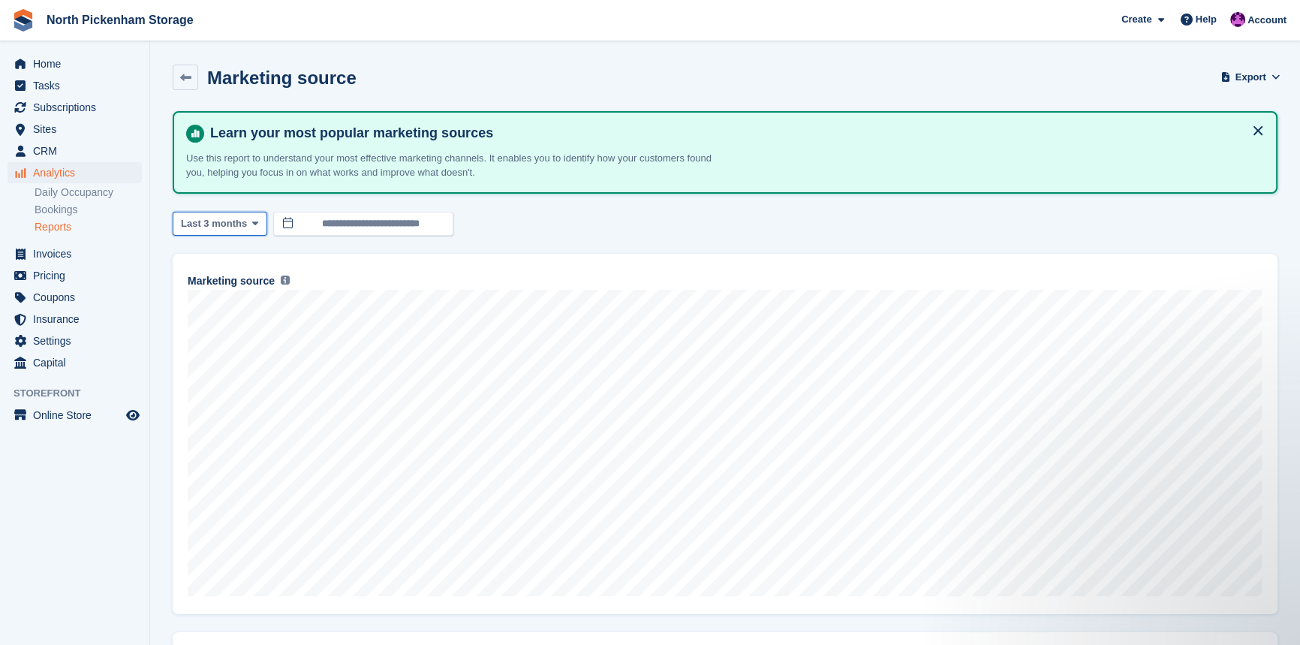
click at [212, 225] on span "Last 3 months" at bounding box center [214, 223] width 66 height 15
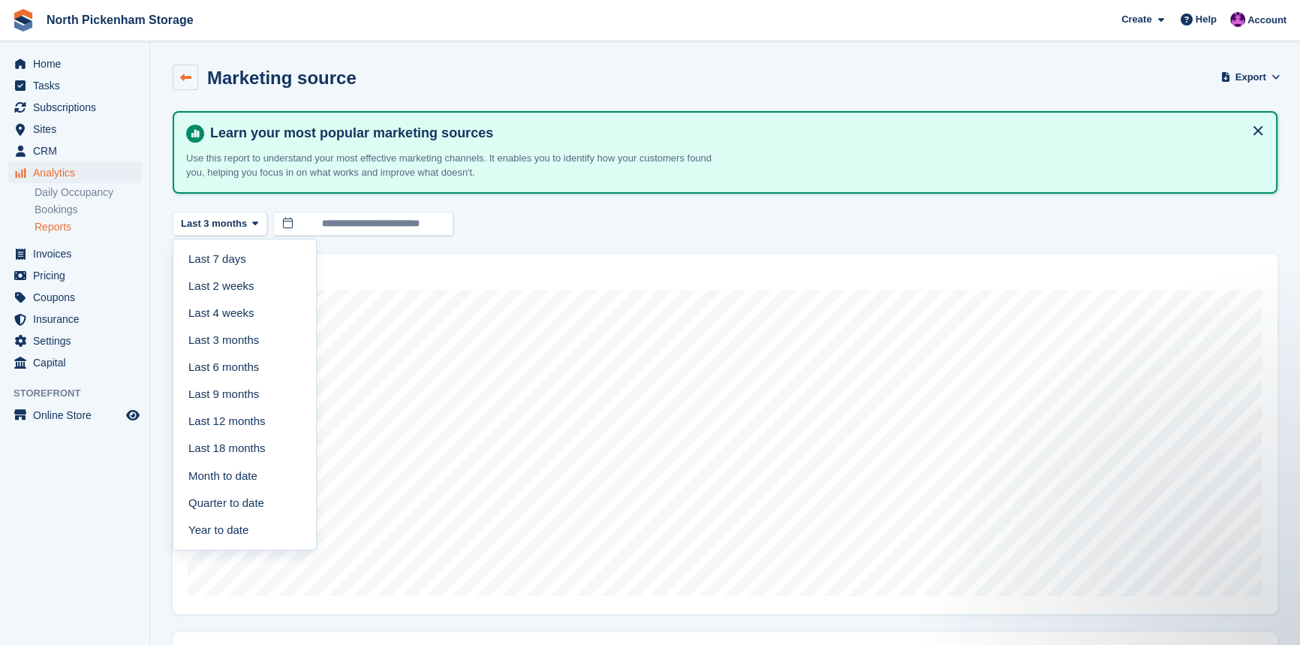
click at [185, 79] on icon at bounding box center [185, 77] width 11 height 11
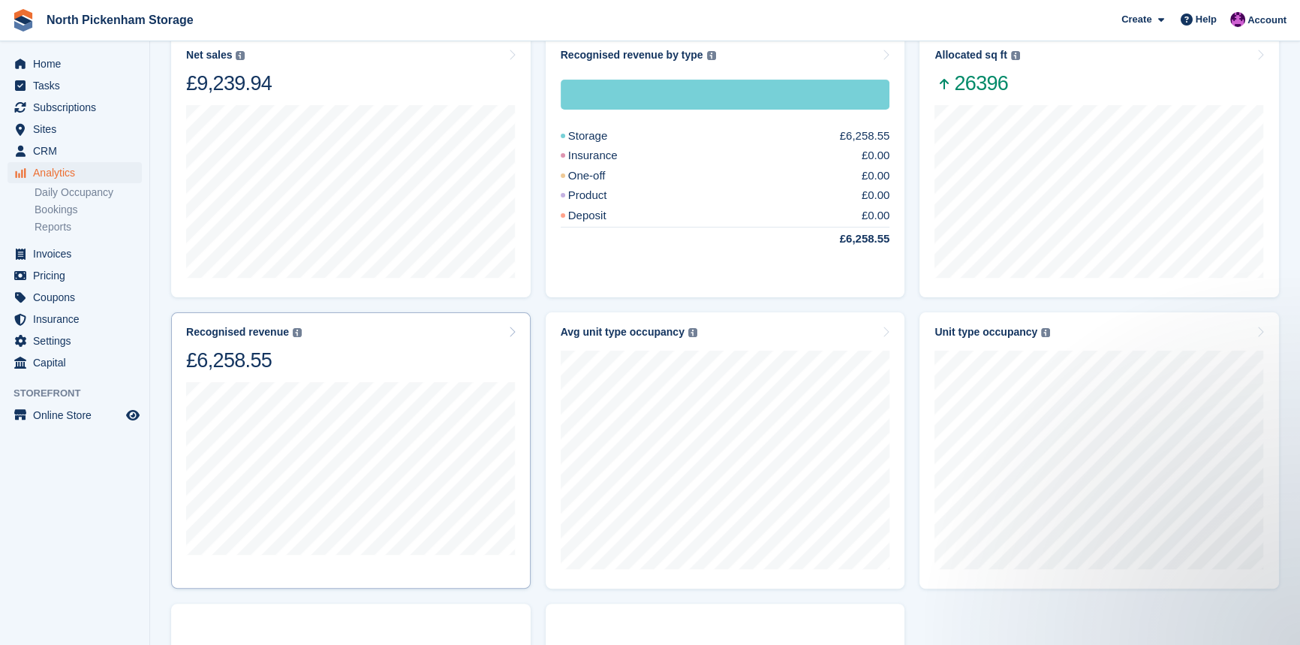
scroll to position [495, 0]
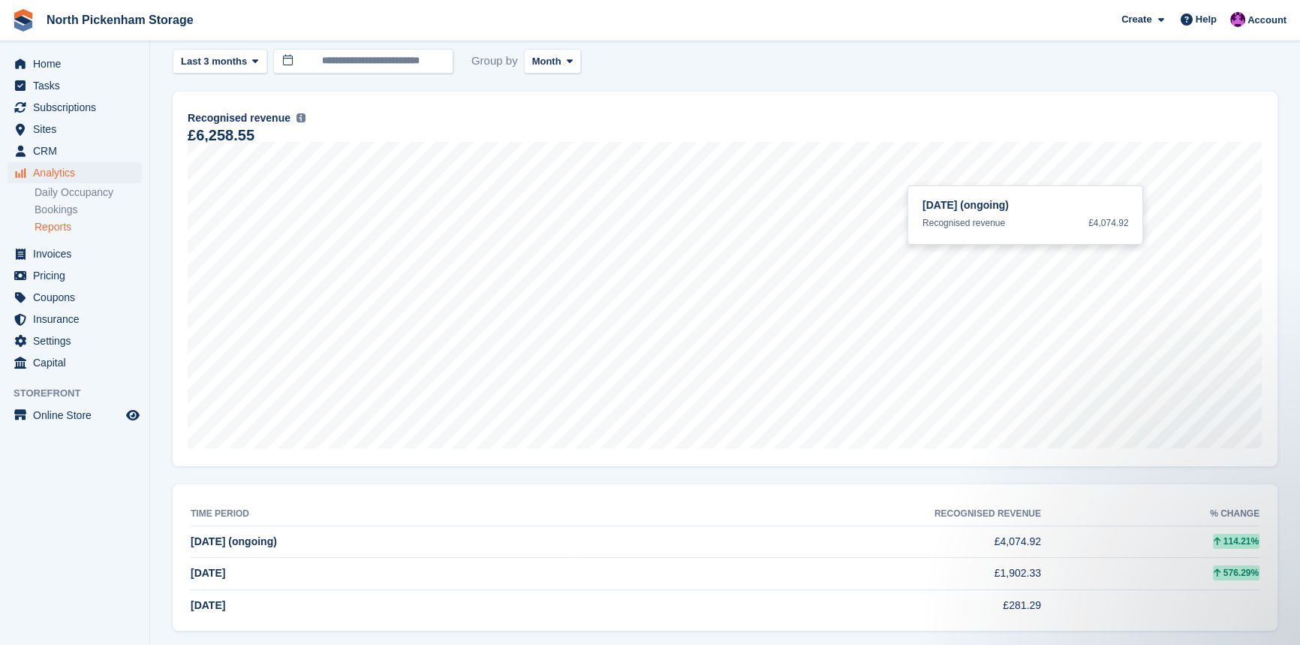
scroll to position [194, 0]
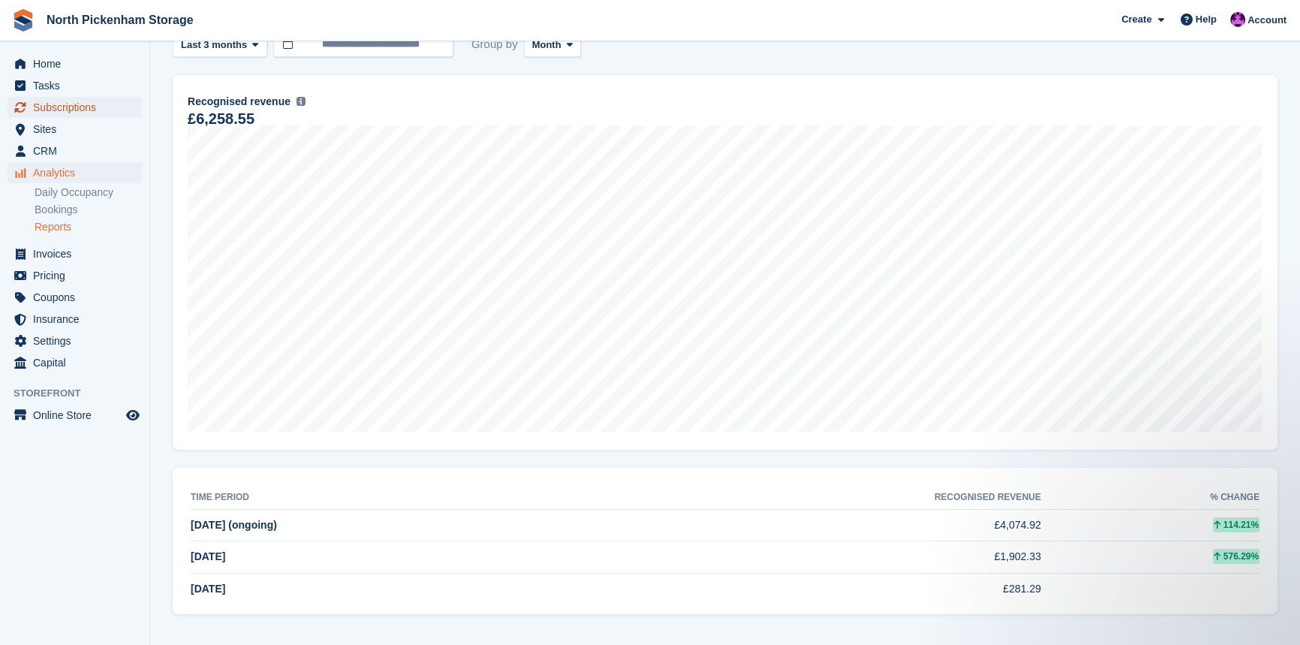
click at [38, 107] on span "Subscriptions" at bounding box center [78, 107] width 90 height 21
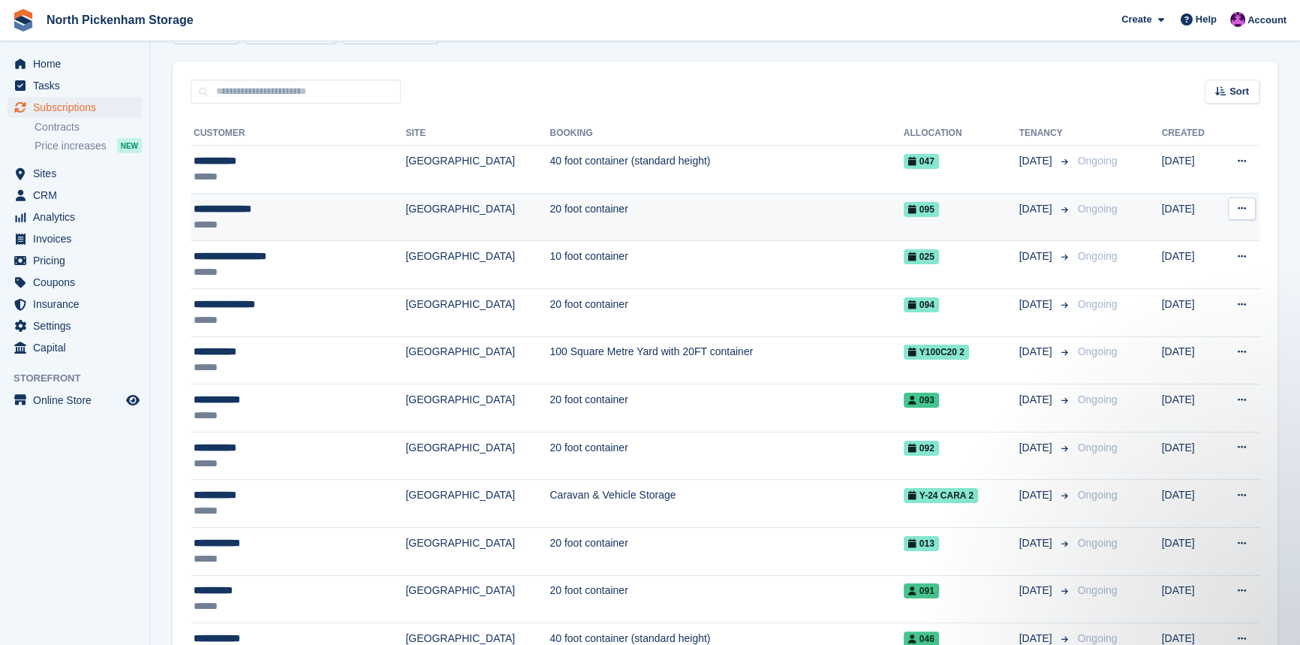
scroll to position [255, 0]
